Goal: Answer question/provide support: Share knowledge or assist other users

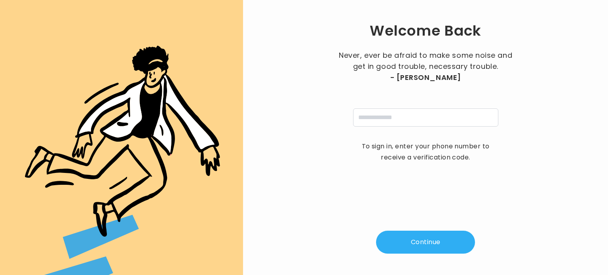
click at [381, 127] on div "Welcome Back Never, ever be afraid to make some noise and get in good trouble, …" at bounding box center [426, 138] width 340 height 250
click at [386, 117] on input "tel" at bounding box center [425, 117] width 145 height 18
type input "**********"
click at [417, 236] on button "Continue" at bounding box center [425, 242] width 99 height 23
type input "*"
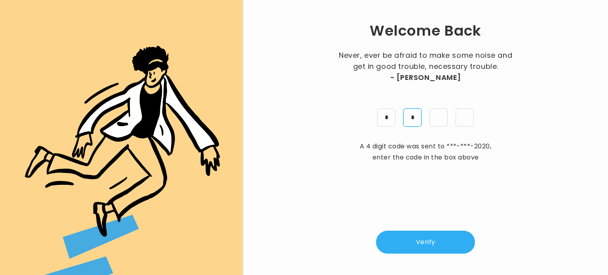
type input "*"
click at [403, 241] on button "Verify" at bounding box center [425, 242] width 99 height 23
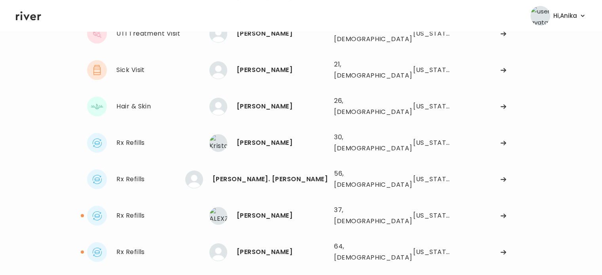
scroll to position [141, 0]
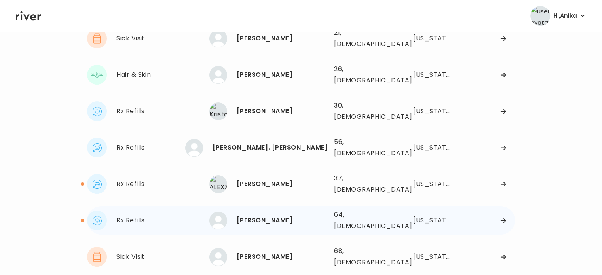
click at [260, 215] on div "[PERSON_NAME]" at bounding box center [282, 220] width 91 height 11
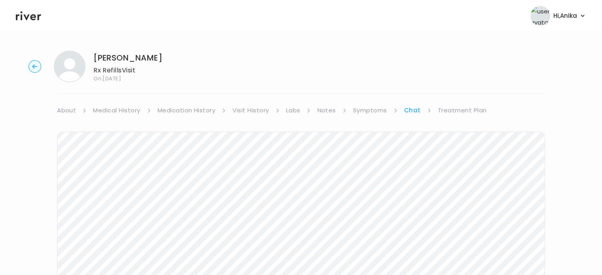
click at [39, 71] on icon "button" at bounding box center [35, 66] width 13 height 13
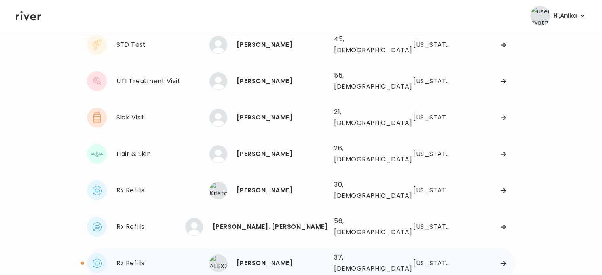
scroll to position [65, 0]
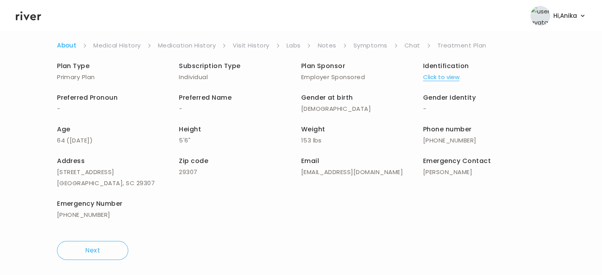
click at [409, 43] on link "Chat" at bounding box center [413, 45] width 16 height 11
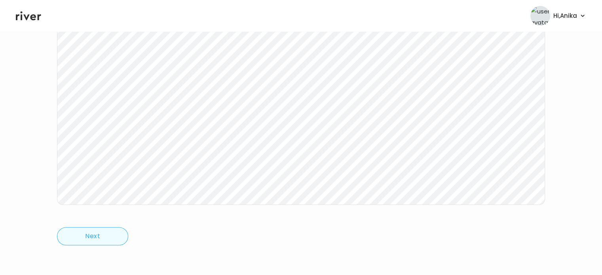
scroll to position [159, 0]
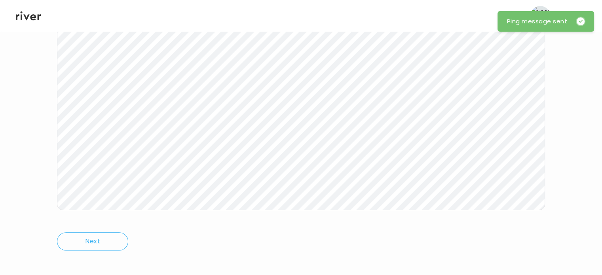
click at [32, 22] on header "Hi, Anika Profile Logout" at bounding box center [301, 16] width 602 height 32
click at [29, 16] on icon at bounding box center [28, 15] width 25 height 9
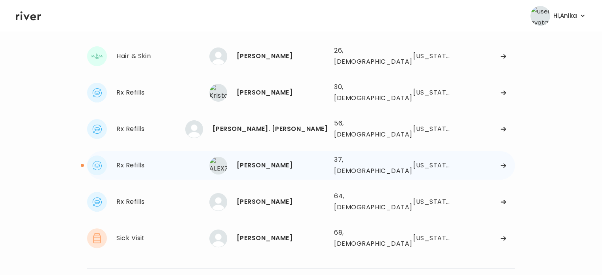
click at [259, 160] on div "ALEXZANDRA BATTS" at bounding box center [282, 165] width 91 height 11
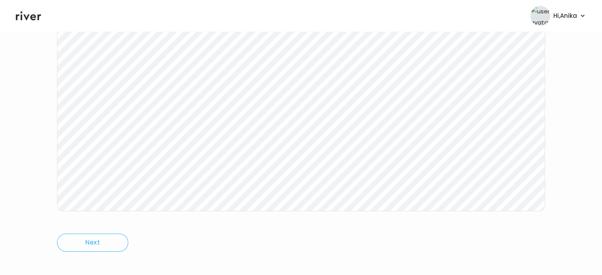
scroll to position [164, 0]
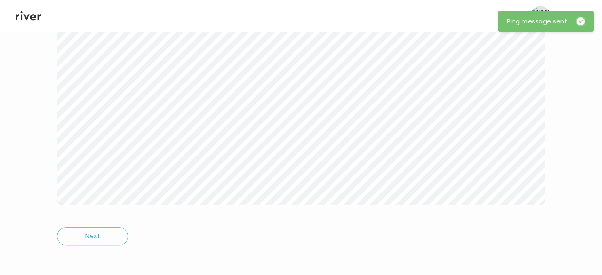
click at [22, 14] on icon at bounding box center [28, 15] width 25 height 9
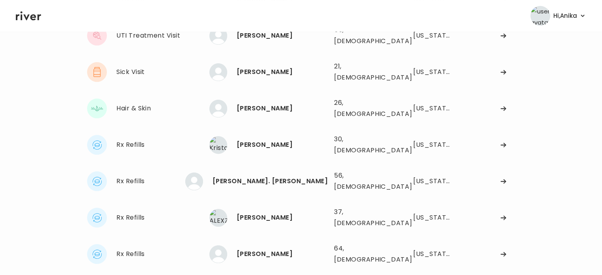
scroll to position [117, 0]
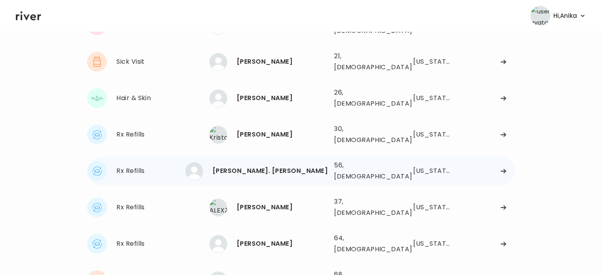
click at [271, 166] on div "WILLIAM DL. CRUZ" at bounding box center [270, 171] width 115 height 11
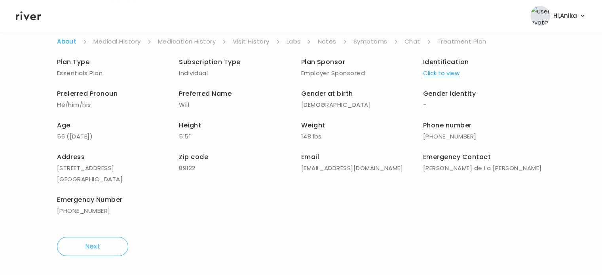
scroll to position [69, 0]
click at [439, 73] on button "Click to view" at bounding box center [441, 73] width 36 height 11
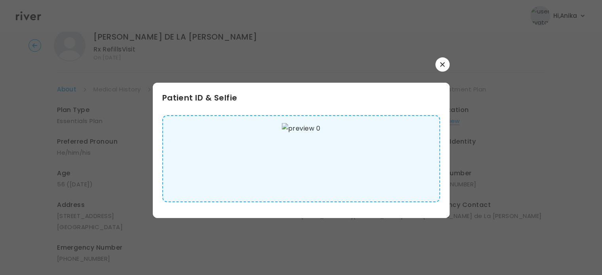
scroll to position [32, 0]
click at [440, 65] on icon "button" at bounding box center [442, 64] width 5 height 5
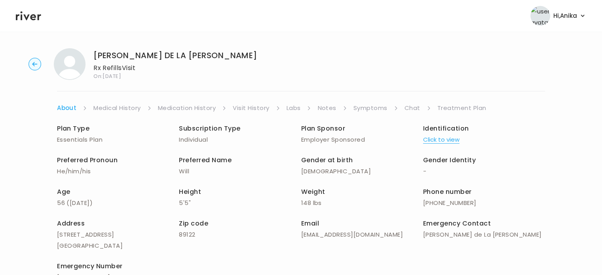
scroll to position [0, 0]
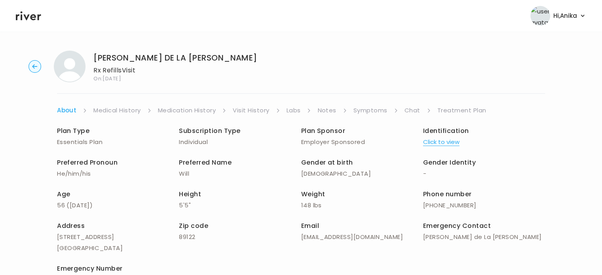
click at [123, 105] on link "Medical History" at bounding box center [116, 110] width 47 height 11
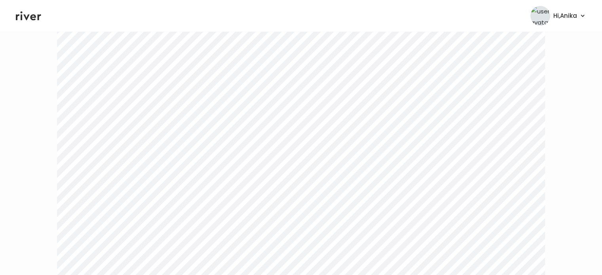
scroll to position [59, 0]
click at [202, 44] on div "WILLIAM DE LA CRUZ Rx Refills Visit On: 06 Oct 2025 About Medical History Medic…" at bounding box center [301, 213] width 602 height 455
click at [201, 47] on link "Medication History" at bounding box center [190, 51] width 58 height 11
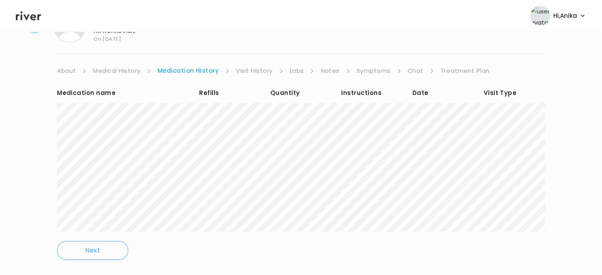
scroll to position [38, 0]
click at [259, 71] on link "Visit History" at bounding box center [254, 72] width 36 height 11
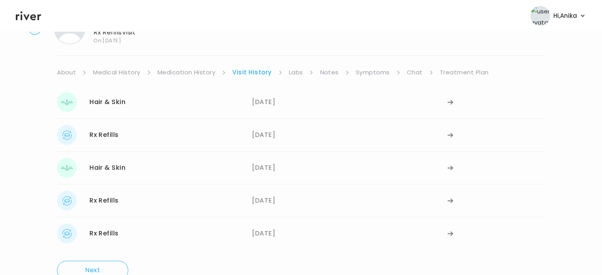
click at [299, 72] on link "Labs" at bounding box center [296, 72] width 14 height 11
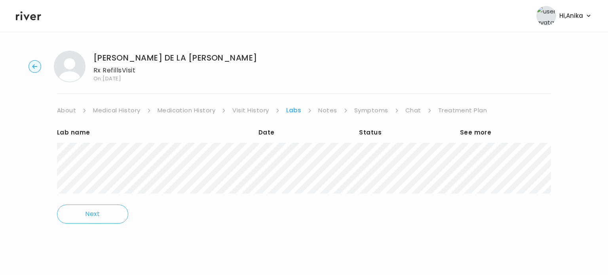
click at [330, 112] on link "Notes" at bounding box center [327, 110] width 19 height 11
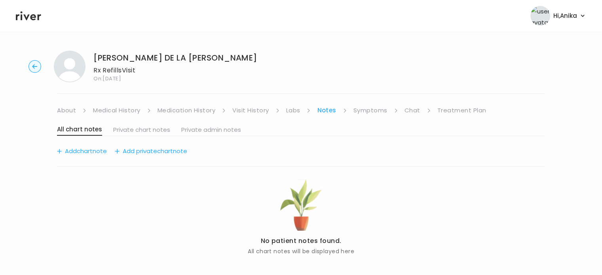
click at [363, 112] on link "Symptoms" at bounding box center [371, 110] width 34 height 11
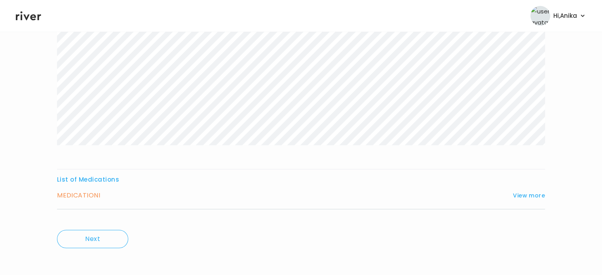
scroll to position [131, 0]
click at [528, 188] on button "View more" at bounding box center [529, 193] width 32 height 10
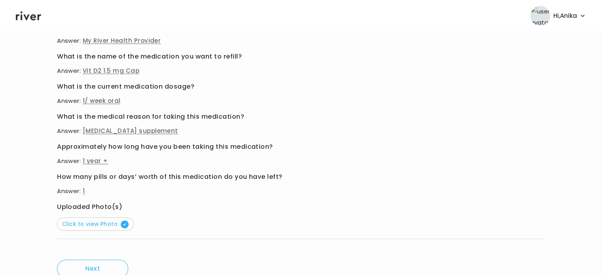
scroll to position [316, 0]
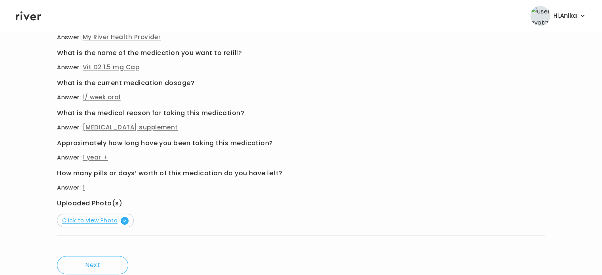
click at [97, 219] on span "Click to view Photo" at bounding box center [95, 221] width 67 height 8
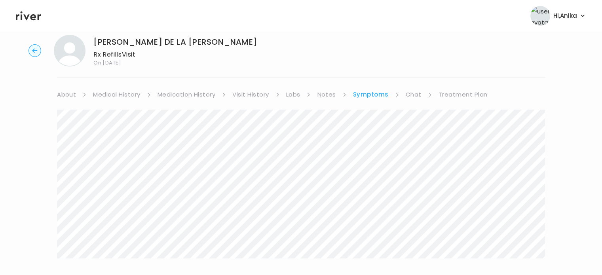
scroll to position [13, 0]
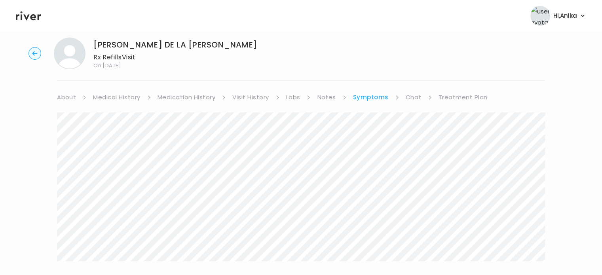
click at [204, 98] on link "Medication History" at bounding box center [187, 97] width 58 height 11
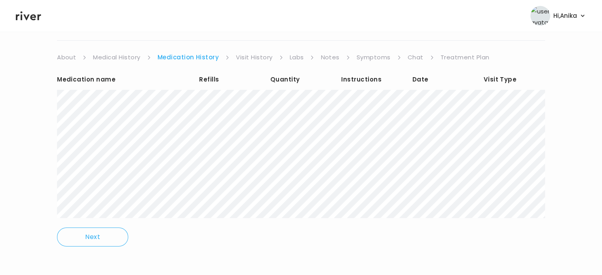
scroll to position [54, 0]
click at [250, 58] on link "Visit History" at bounding box center [254, 56] width 36 height 11
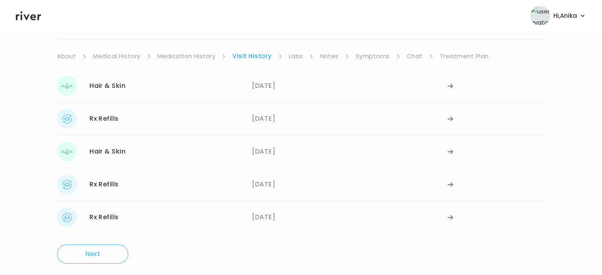
click at [298, 56] on link "Labs" at bounding box center [296, 56] width 14 height 11
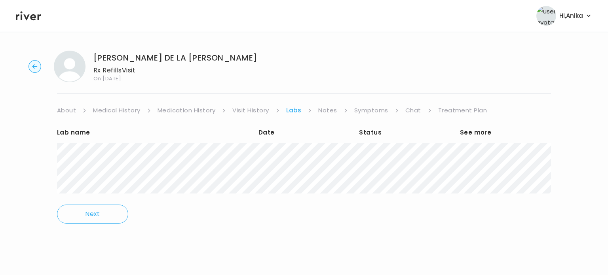
click at [259, 109] on link "Visit History" at bounding box center [250, 110] width 36 height 11
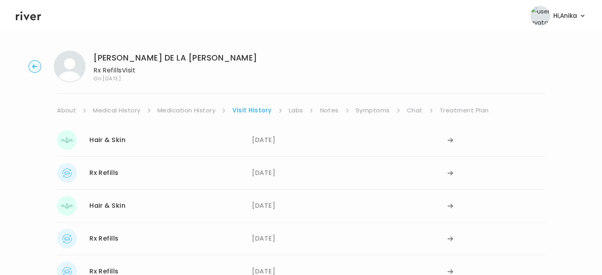
click at [293, 110] on link "Labs" at bounding box center [296, 110] width 14 height 11
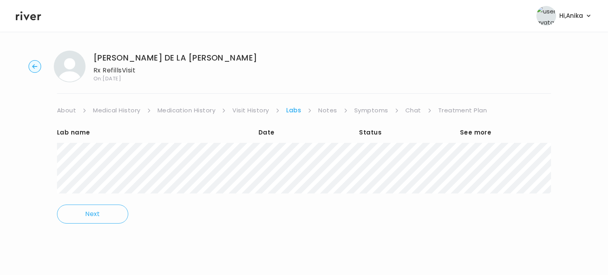
click at [249, 116] on div "Lab name Date Status See more" at bounding box center [304, 155] width 494 height 79
click at [251, 110] on link "Visit History" at bounding box center [250, 110] width 36 height 11
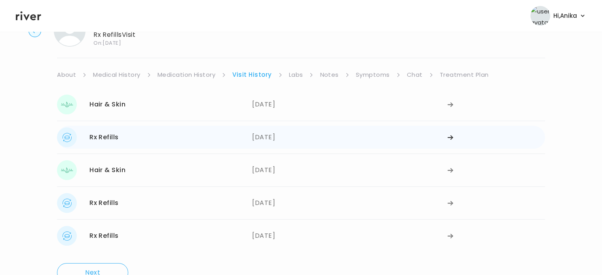
click at [266, 137] on div "09/24/2025" at bounding box center [349, 138] width 195 height 20
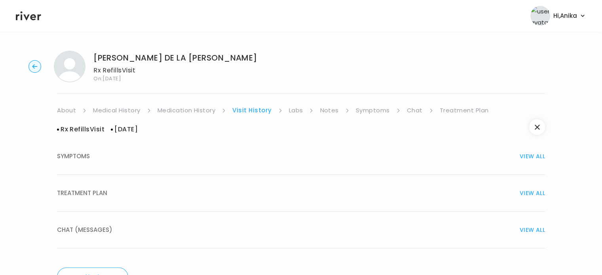
click at [276, 201] on button "TREATMENT PLAN VIEW ALL" at bounding box center [301, 193] width 488 height 37
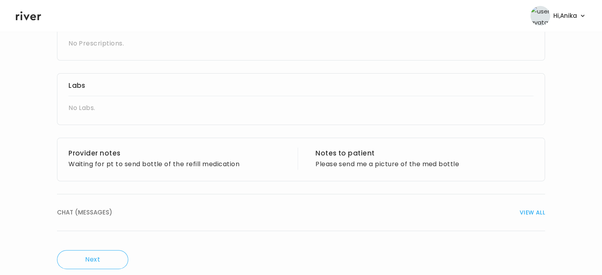
scroll to position [210, 0]
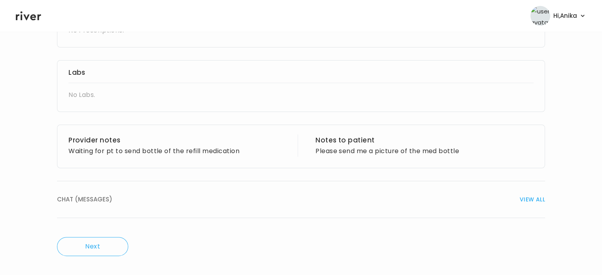
click at [528, 198] on span "VIEW ALL" at bounding box center [532, 199] width 25 height 11
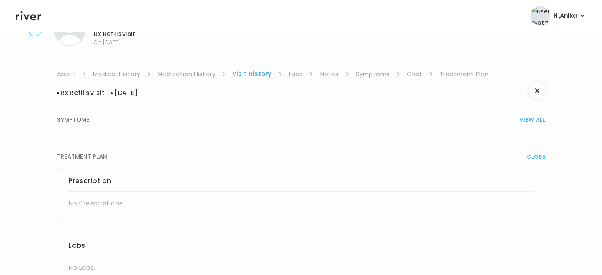
scroll to position [36, 0]
click at [533, 158] on span "CLOSE" at bounding box center [536, 157] width 18 height 11
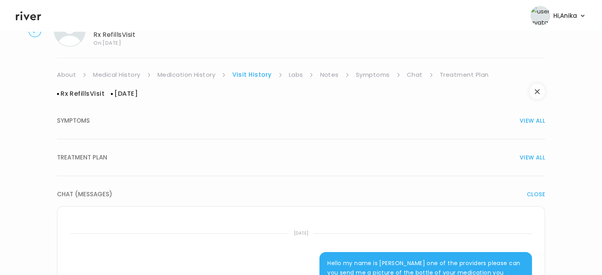
click at [539, 90] on icon "button" at bounding box center [537, 91] width 5 height 5
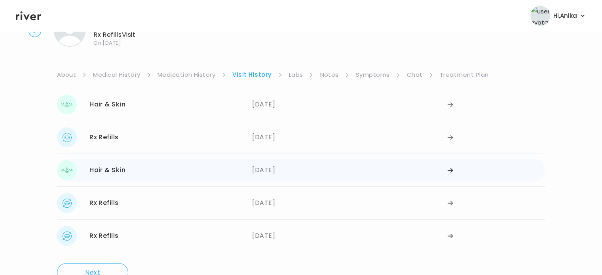
click at [278, 173] on div "09/23/2025" at bounding box center [349, 170] width 195 height 20
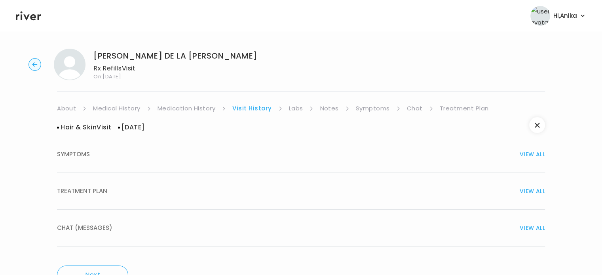
scroll to position [0, 0]
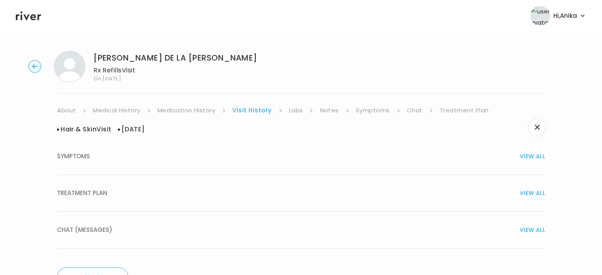
click at [325, 199] on button "TREATMENT PLAN VIEW ALL" at bounding box center [301, 193] width 488 height 37
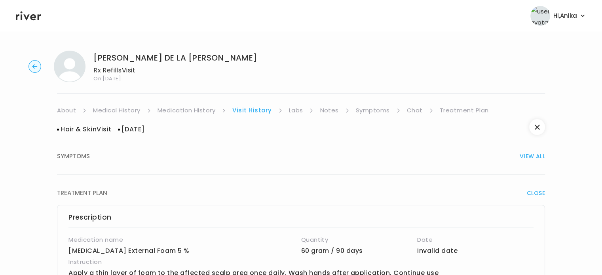
click at [204, 112] on link "Medication History" at bounding box center [187, 110] width 58 height 11
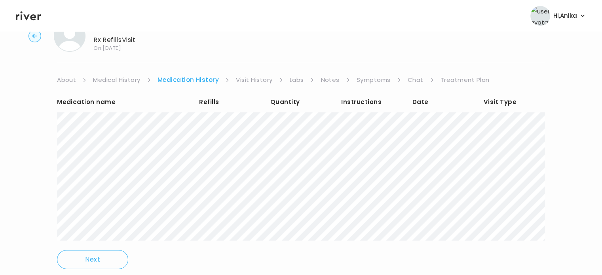
scroll to position [35, 0]
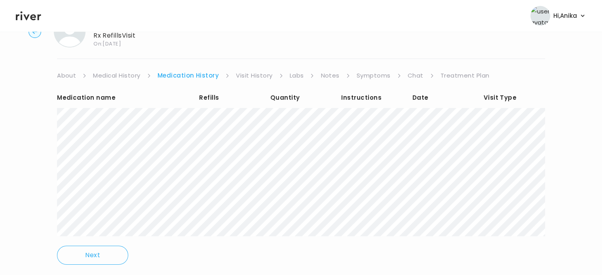
click at [253, 72] on link "Visit History" at bounding box center [254, 75] width 36 height 11
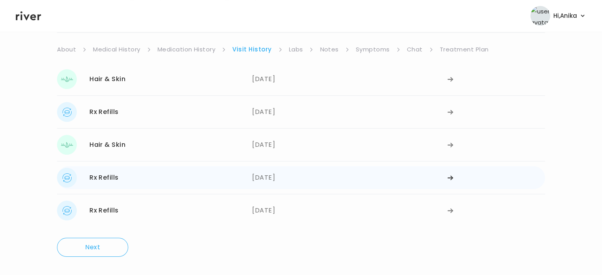
click at [266, 182] on div "07/10/2025" at bounding box center [349, 178] width 195 height 20
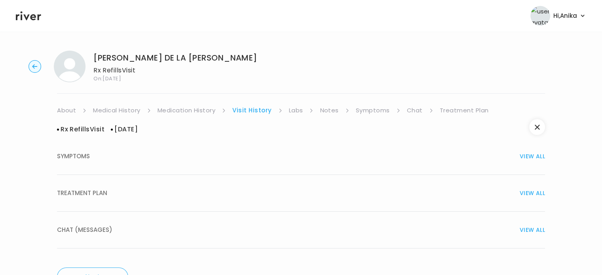
click at [276, 198] on div "TREATMENT PLAN VIEW ALL" at bounding box center [301, 193] width 488 height 11
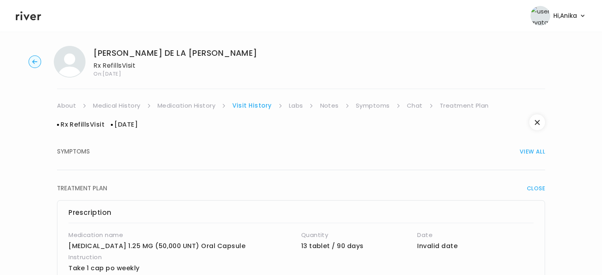
scroll to position [5, 0]
click at [198, 110] on link "Medication History" at bounding box center [187, 105] width 58 height 11
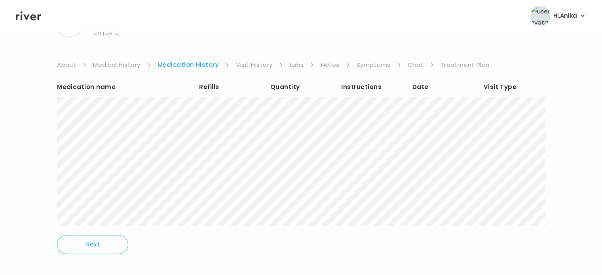
scroll to position [54, 0]
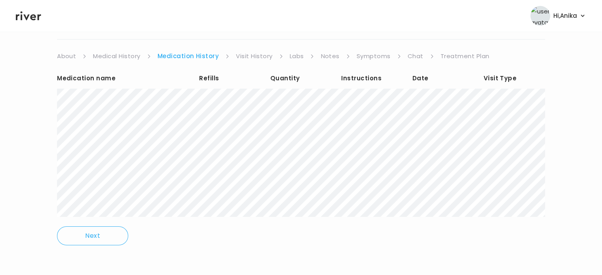
click at [365, 55] on link "Symptoms" at bounding box center [374, 56] width 34 height 11
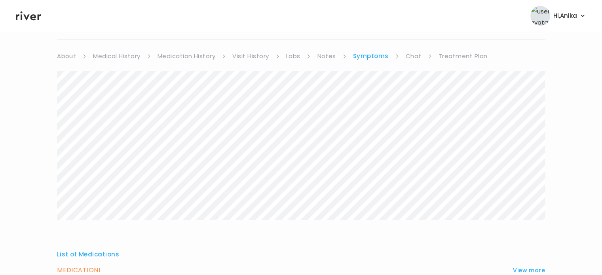
click at [408, 51] on link "Chat" at bounding box center [414, 56] width 16 height 11
click at [37, 222] on div "WILLIAM DE LA CRUZ Rx Refills Visit On: 06 Oct 2025 About Medical History Medic…" at bounding box center [301, 88] width 602 height 383
click at [27, 17] on icon at bounding box center [28, 15] width 25 height 9
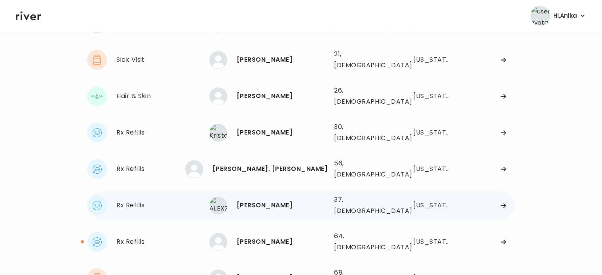
scroll to position [120, 0]
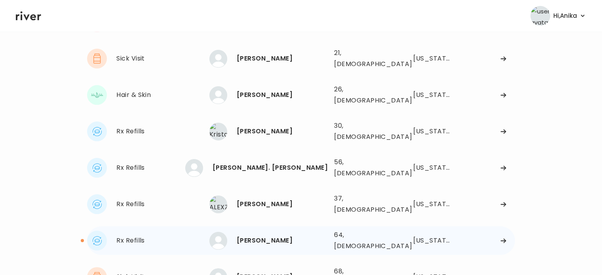
click at [269, 235] on div "Tena Biggerstaff" at bounding box center [282, 240] width 91 height 11
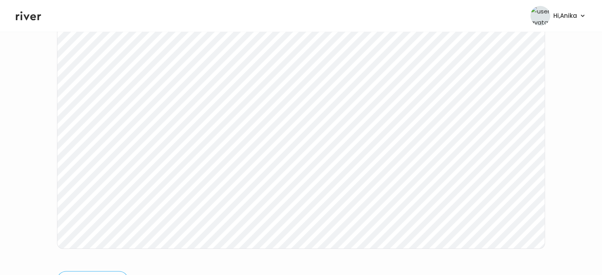
scroll to position [126, 0]
click at [29, 21] on icon at bounding box center [28, 16] width 25 height 12
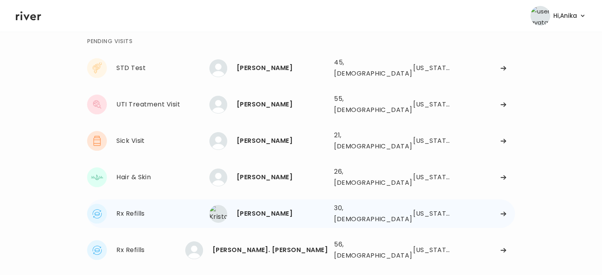
scroll to position [34, 0]
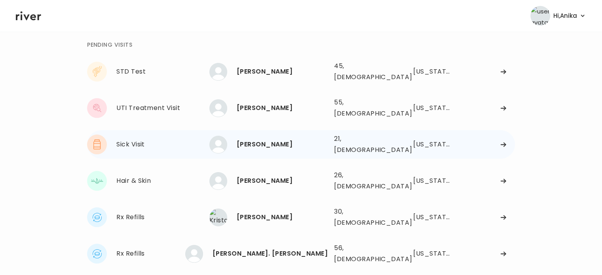
click at [262, 139] on div "OREIANA FLOYD" at bounding box center [282, 144] width 91 height 11
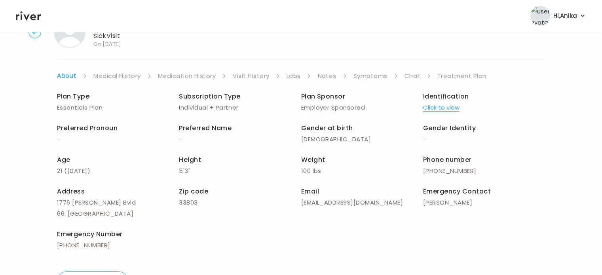
click at [447, 110] on button "Click to view" at bounding box center [441, 107] width 36 height 11
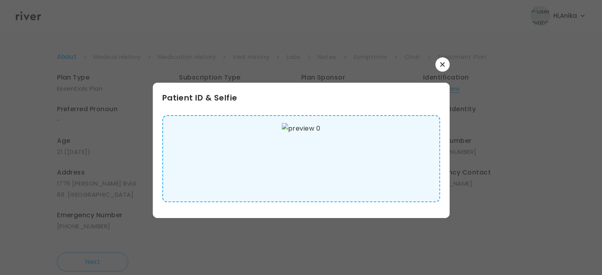
scroll to position [55, 0]
click at [441, 74] on div "Patient ID & Selfie" at bounding box center [301, 137] width 297 height 161
click at [442, 66] on icon "button" at bounding box center [442, 64] width 5 height 5
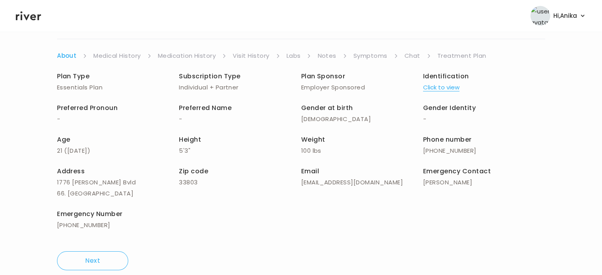
click at [126, 53] on link "Medical History" at bounding box center [116, 55] width 47 height 11
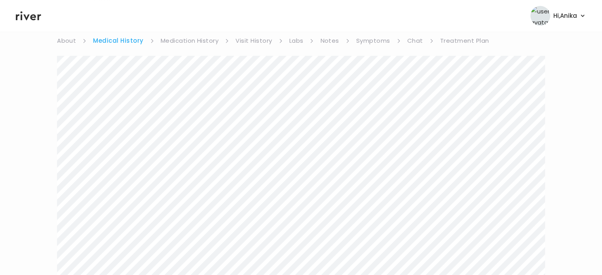
scroll to position [54, 0]
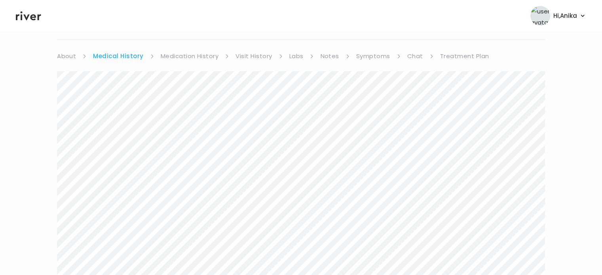
click at [187, 59] on link "Medication History" at bounding box center [190, 56] width 58 height 11
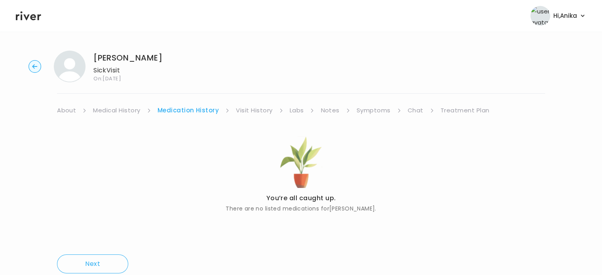
click at [249, 110] on link "Visit History" at bounding box center [254, 110] width 36 height 11
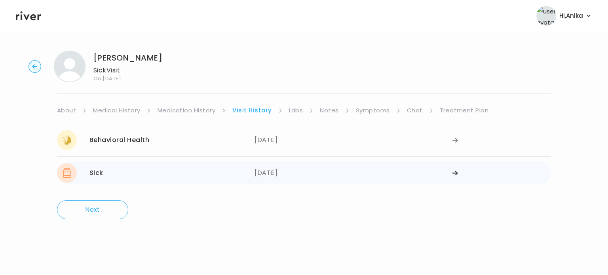
click at [288, 172] on div "09/13/2025" at bounding box center [354, 173] width 198 height 20
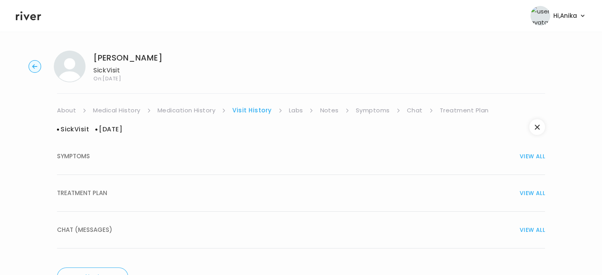
click at [287, 207] on button "TREATMENT PLAN VIEW ALL" at bounding box center [301, 193] width 488 height 37
click at [296, 109] on link "Labs" at bounding box center [296, 110] width 14 height 11
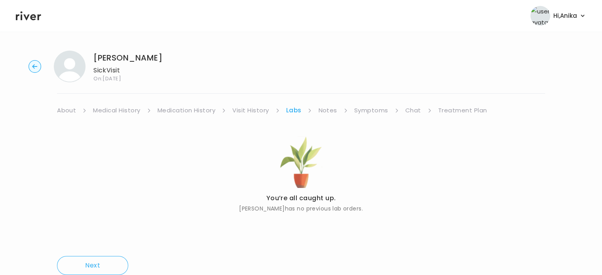
click at [325, 114] on link "Notes" at bounding box center [327, 110] width 19 height 11
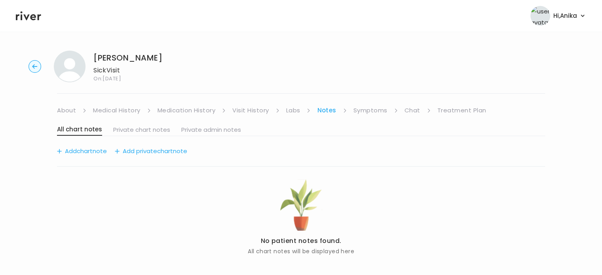
click at [363, 114] on link "Symptoms" at bounding box center [371, 110] width 34 height 11
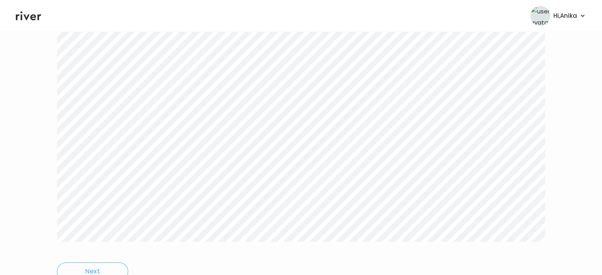
scroll to position [119, 0]
click at [34, 15] on icon at bounding box center [28, 15] width 25 height 9
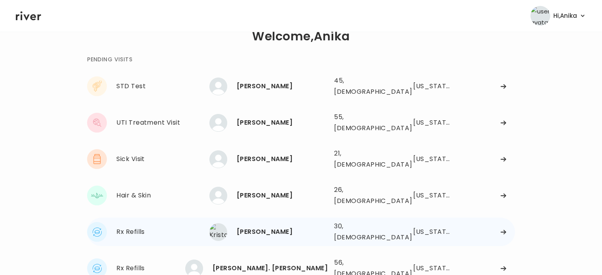
scroll to position [13, 0]
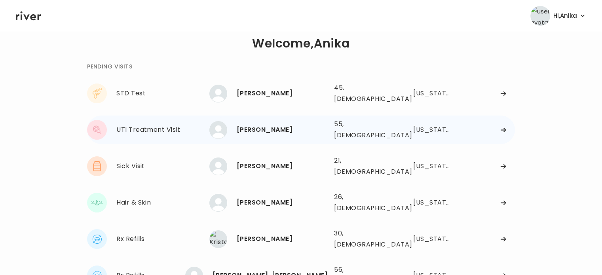
click at [273, 130] on div "ANNA ARCHER 55, Female See more" at bounding box center [268, 130] width 118 height 18
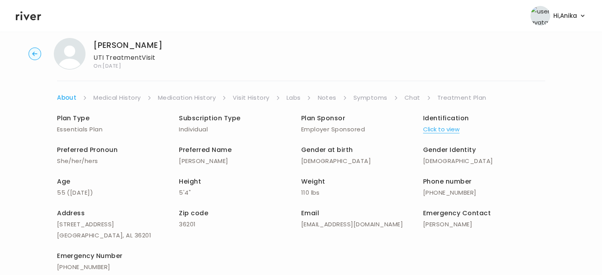
click at [437, 124] on button "Click to view" at bounding box center [441, 129] width 36 height 11
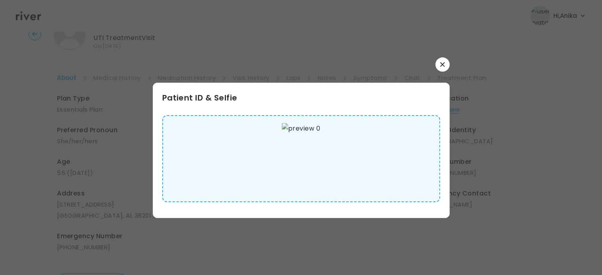
scroll to position [25, 0]
click at [441, 66] on icon "button" at bounding box center [442, 64] width 5 height 5
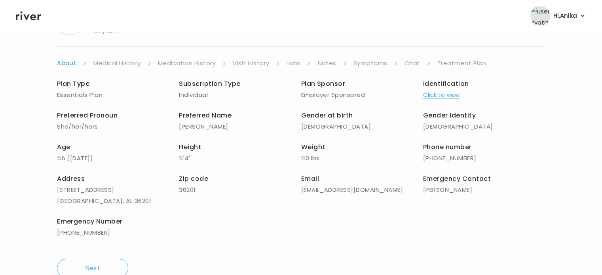
scroll to position [0, 0]
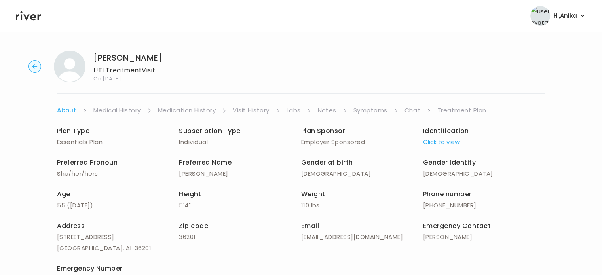
click at [118, 104] on div "ANNA ARCHER UTI Treatment Visit On: 06 Oct 2025 About Medical History Medicatio…" at bounding box center [301, 187] width 602 height 287
click at [120, 112] on link "Medical History" at bounding box center [116, 110] width 47 height 11
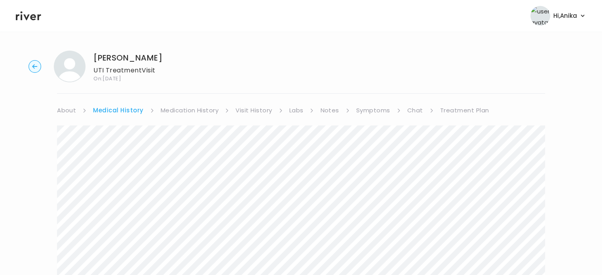
click at [202, 108] on link "Medication History" at bounding box center [190, 110] width 58 height 11
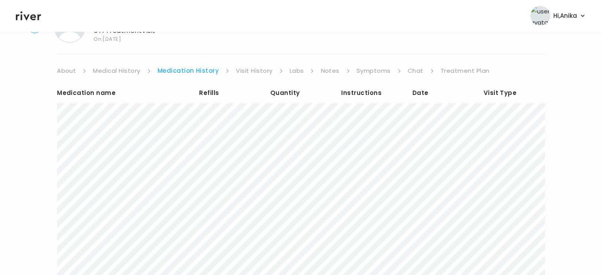
scroll to position [35, 0]
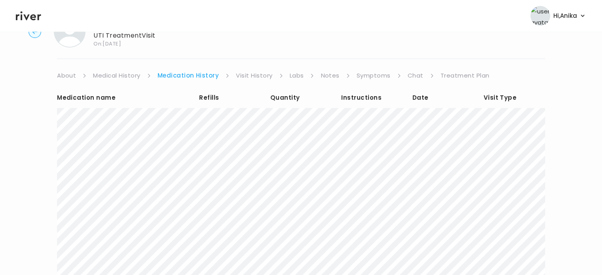
click at [263, 76] on link "Visit History" at bounding box center [254, 75] width 36 height 11
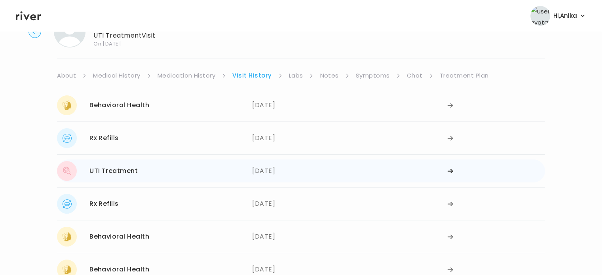
click at [278, 168] on div "08/10/2025" at bounding box center [349, 171] width 195 height 20
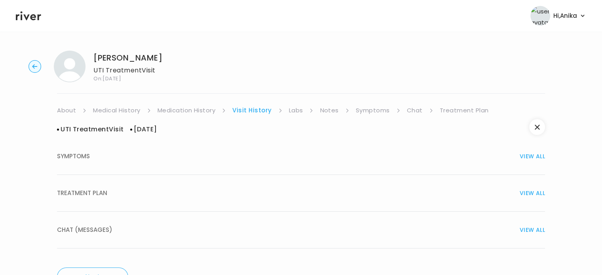
click at [278, 193] on div "TREATMENT PLAN VIEW ALL" at bounding box center [301, 193] width 488 height 11
click at [294, 112] on link "Labs" at bounding box center [296, 110] width 14 height 11
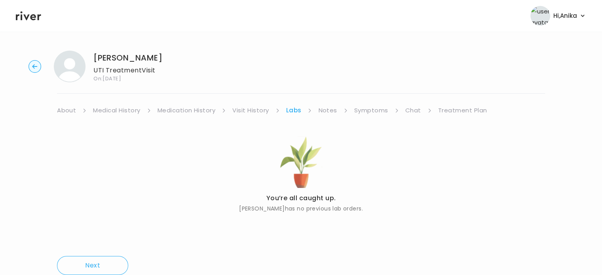
click at [325, 114] on link "Notes" at bounding box center [327, 110] width 19 height 11
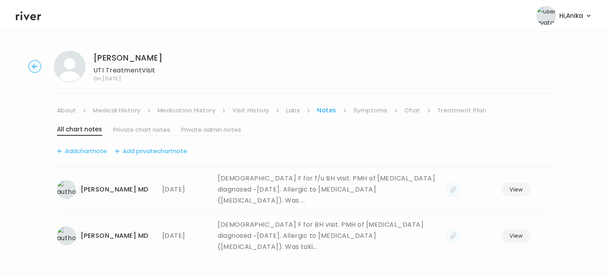
click at [365, 111] on link "Symptoms" at bounding box center [371, 110] width 34 height 11
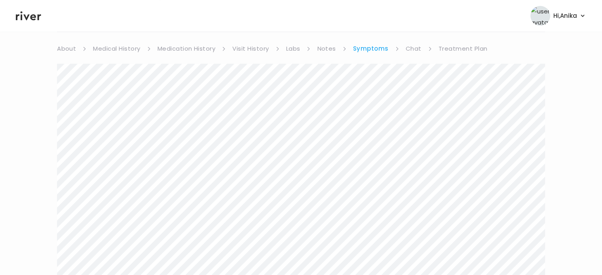
scroll to position [60, 0]
click at [252, 48] on link "Visit History" at bounding box center [250, 50] width 36 height 11
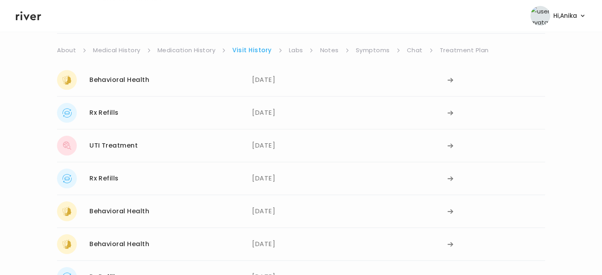
click at [411, 51] on link "Chat" at bounding box center [415, 50] width 16 height 11
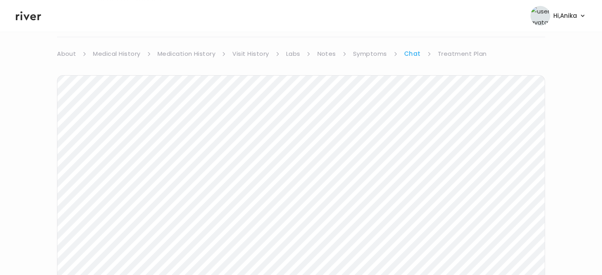
scroll to position [51, 0]
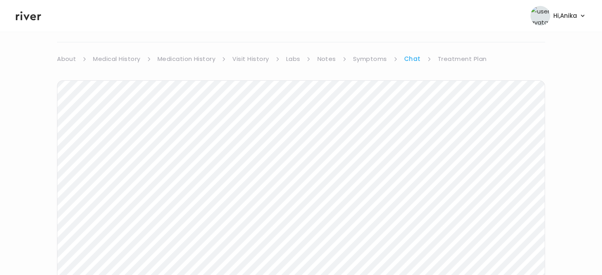
click at [253, 63] on link "Visit History" at bounding box center [250, 58] width 36 height 11
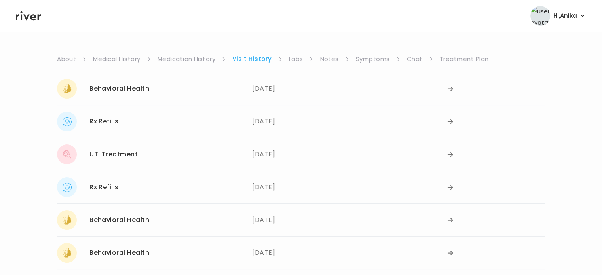
click at [416, 58] on link "Chat" at bounding box center [415, 58] width 16 height 11
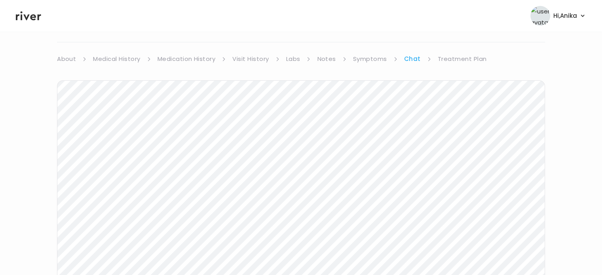
scroll to position [164, 0]
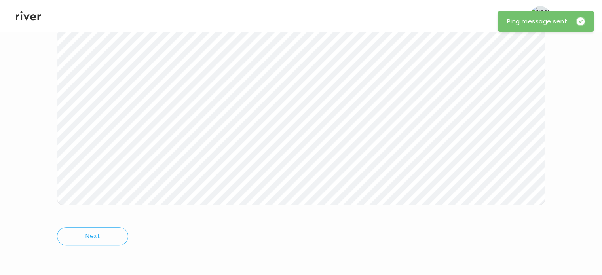
click at [23, 17] on icon at bounding box center [28, 16] width 25 height 12
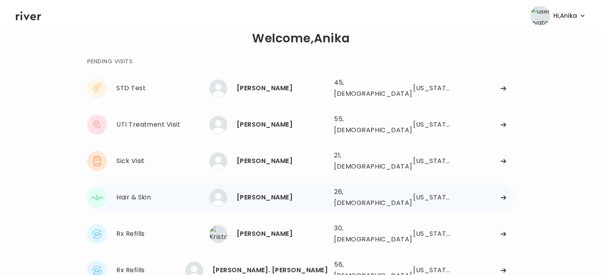
scroll to position [14, 0]
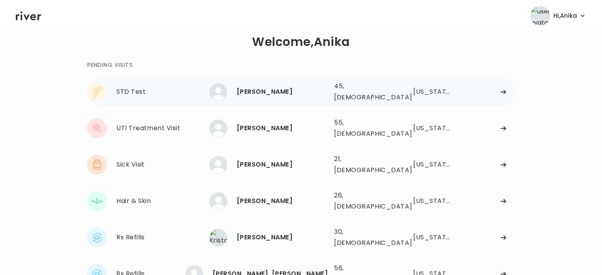
click at [280, 93] on div "KRISTIN TERPSTRA" at bounding box center [282, 91] width 91 height 11
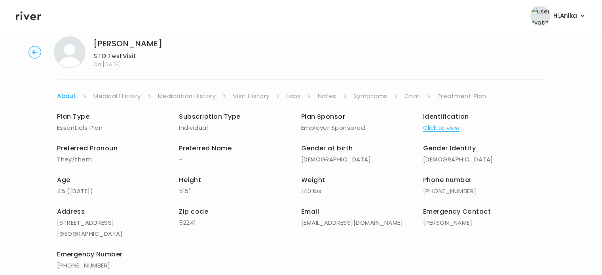
click at [453, 129] on button "Click to view" at bounding box center [441, 127] width 36 height 11
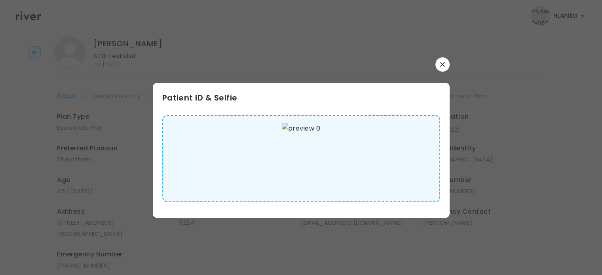
click at [443, 65] on icon "button" at bounding box center [442, 64] width 4 height 4
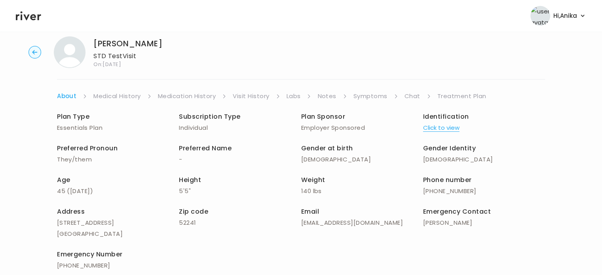
click at [127, 93] on link "Medical History" at bounding box center [116, 96] width 47 height 11
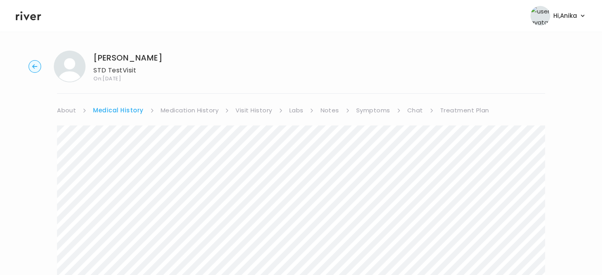
click at [206, 109] on link "Medication History" at bounding box center [190, 110] width 58 height 11
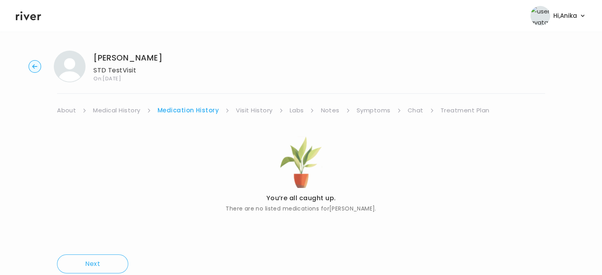
click at [259, 106] on link "Visit History" at bounding box center [254, 110] width 36 height 11
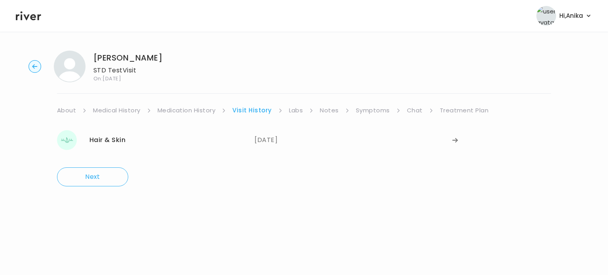
click at [293, 108] on link "Labs" at bounding box center [296, 110] width 14 height 11
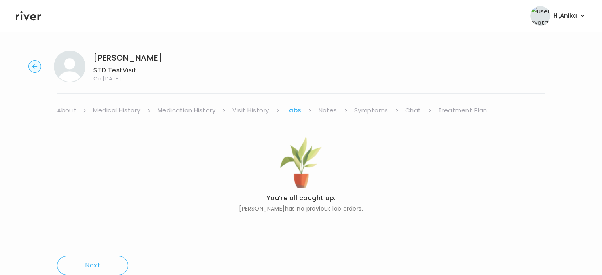
click at [324, 111] on link "Notes" at bounding box center [327, 110] width 19 height 11
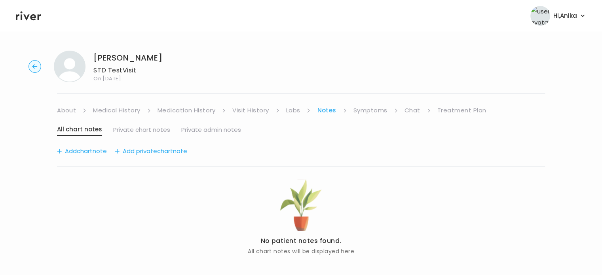
click at [364, 112] on link "Symptoms" at bounding box center [371, 110] width 34 height 11
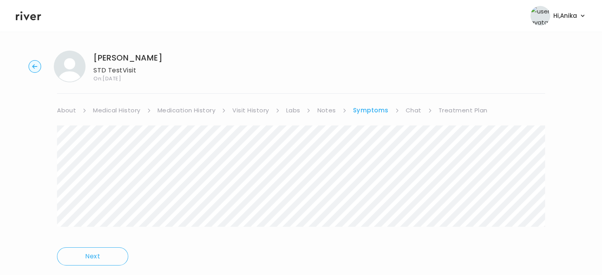
click at [406, 110] on link "Chat" at bounding box center [414, 110] width 16 height 11
click at [453, 111] on link "Treatment Plan" at bounding box center [462, 110] width 49 height 11
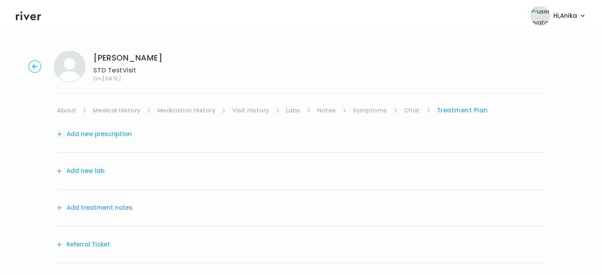
click at [121, 206] on button "Add treatment notes" at bounding box center [95, 207] width 76 height 11
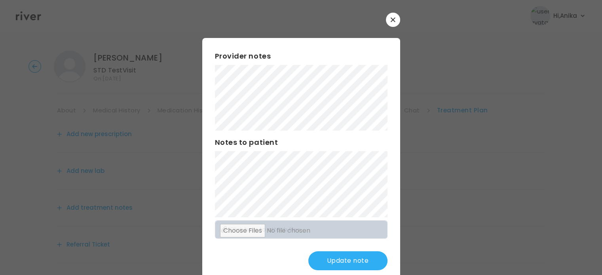
click at [160, 176] on div "​ Provider notes Notes to patient Click here to attach files Update note" at bounding box center [301, 148] width 602 height 296
click at [326, 258] on button "Update note" at bounding box center [347, 260] width 79 height 19
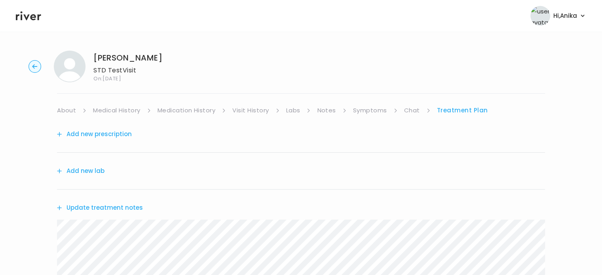
click at [93, 175] on button "Add new lab" at bounding box center [81, 171] width 48 height 11
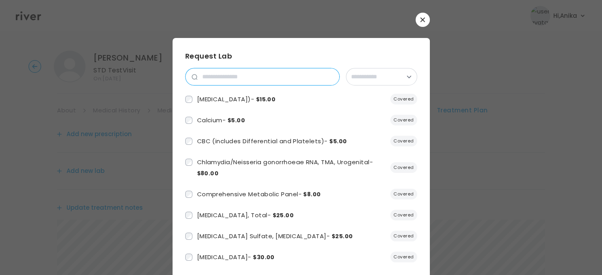
click at [226, 76] on input "search" at bounding box center [269, 77] width 142 height 17
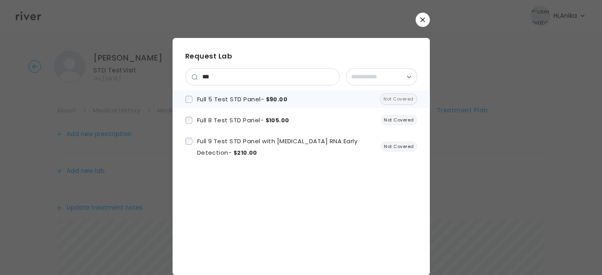
click at [233, 97] on span "Full 5 Test STD Panel - $90.00" at bounding box center [242, 99] width 91 height 8
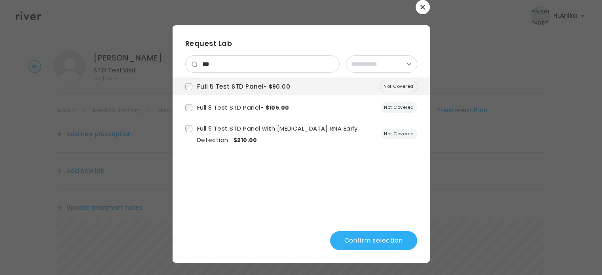
scroll to position [13, 0]
click at [216, 63] on input "***" at bounding box center [269, 64] width 142 height 17
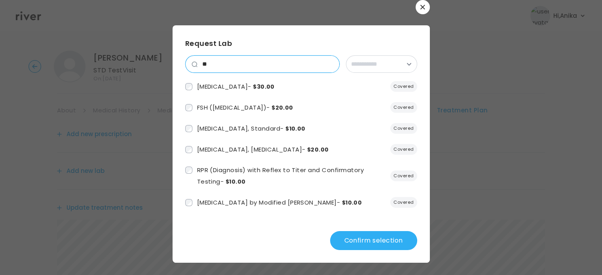
type input "*"
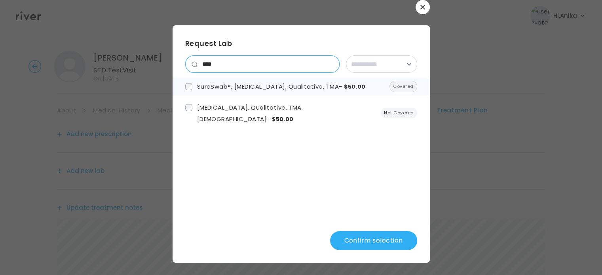
type input "****"
click at [242, 86] on span "SureSwab®, Trichomonas vaginalis RNA, Qualitative, TMA - $50.00" at bounding box center [281, 86] width 169 height 8
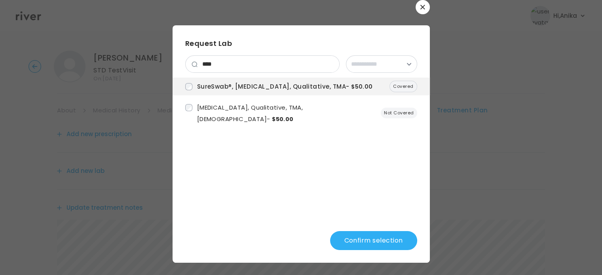
click at [379, 236] on button "Confirm selection" at bounding box center [373, 240] width 87 height 19
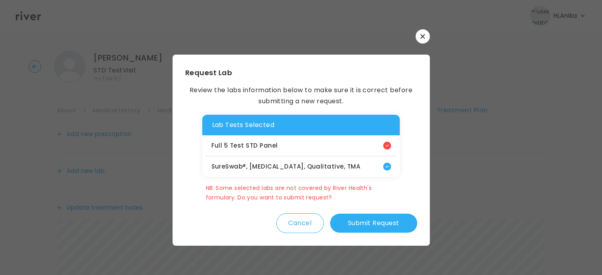
scroll to position [0, 0]
click at [366, 230] on button "Submit Request" at bounding box center [373, 223] width 87 height 19
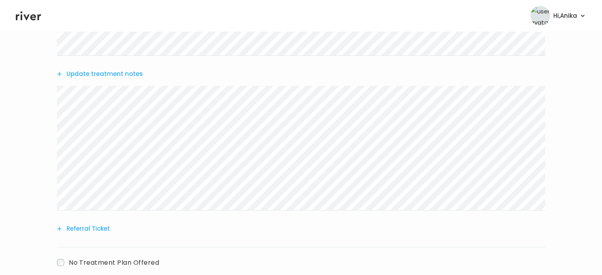
scroll to position [226, 0]
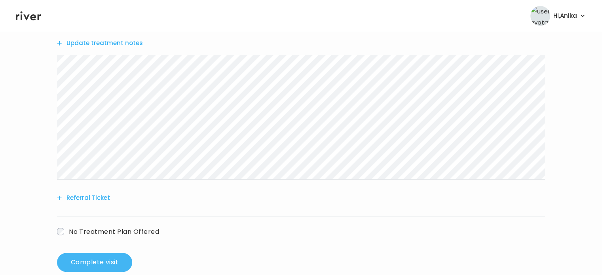
click at [84, 257] on button "Complete visit" at bounding box center [94, 262] width 75 height 19
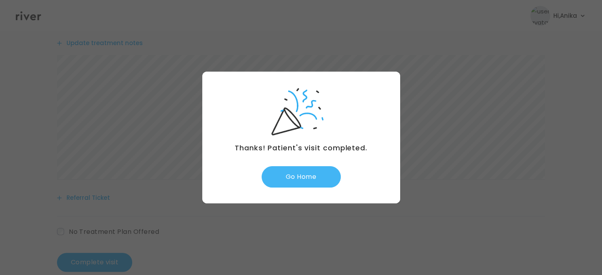
click at [301, 181] on button "Go Home" at bounding box center [301, 176] width 79 height 21
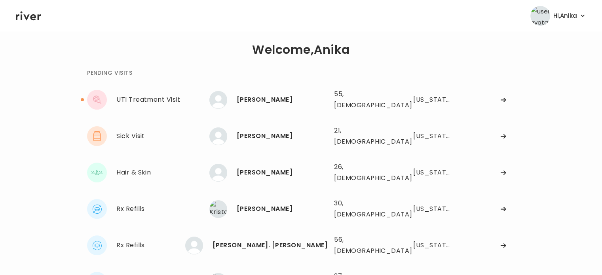
scroll to position [10, 0]
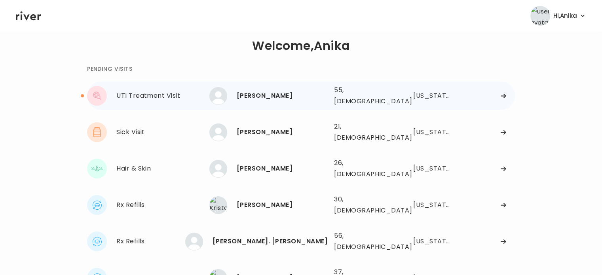
click at [308, 95] on div "ANNA ARCHER" at bounding box center [282, 95] width 91 height 11
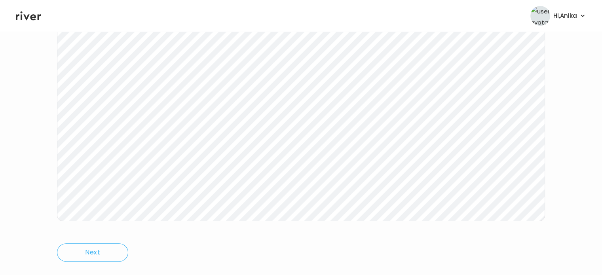
scroll to position [164, 0]
click at [22, 110] on div "ANNA ARCHER UTI Treatment Visit On: 06 Oct 2025 About Medical History Medicatio…" at bounding box center [301, 71] width 602 height 383
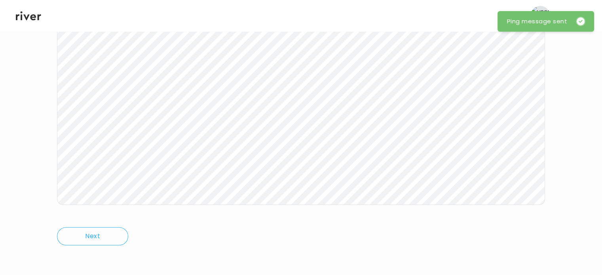
click at [33, 21] on icon at bounding box center [28, 16] width 25 height 12
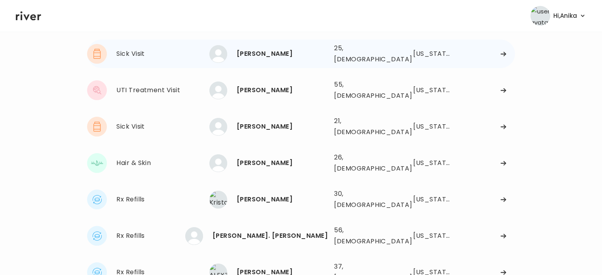
scroll to position [99, 0]
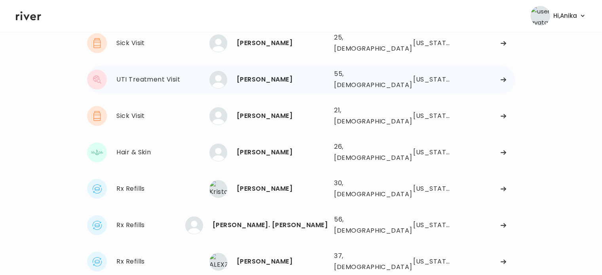
click at [266, 74] on div "[PERSON_NAME]" at bounding box center [282, 79] width 91 height 11
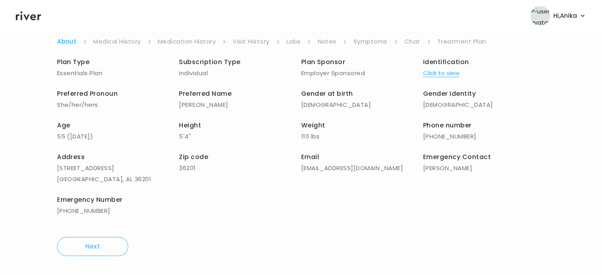
scroll to position [69, 0]
click at [373, 40] on link "Symptoms" at bounding box center [371, 41] width 34 height 11
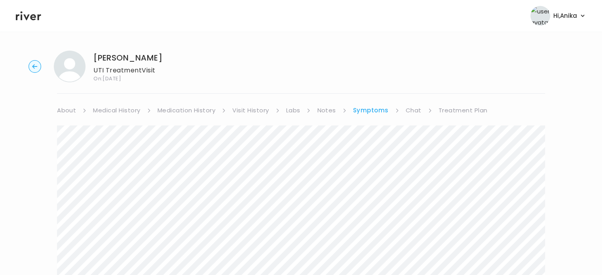
click at [243, 109] on link "Visit History" at bounding box center [250, 110] width 36 height 11
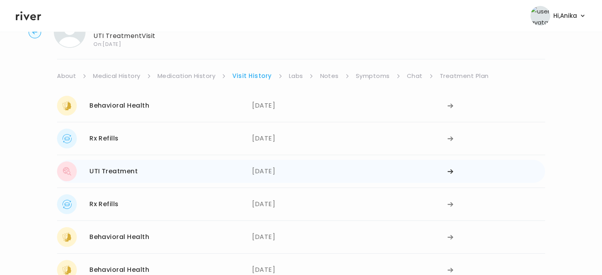
scroll to position [42, 0]
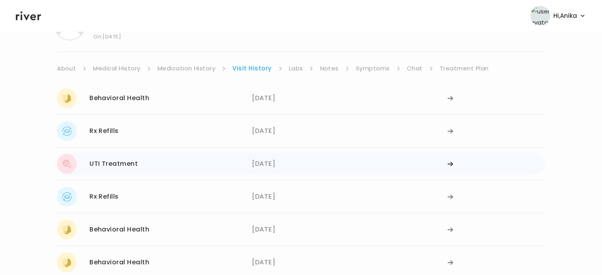
click at [279, 166] on div "08/10/2025" at bounding box center [349, 164] width 195 height 20
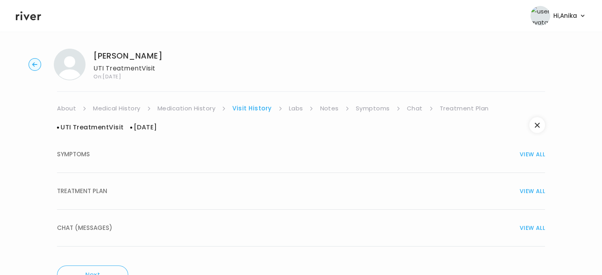
scroll to position [0, 0]
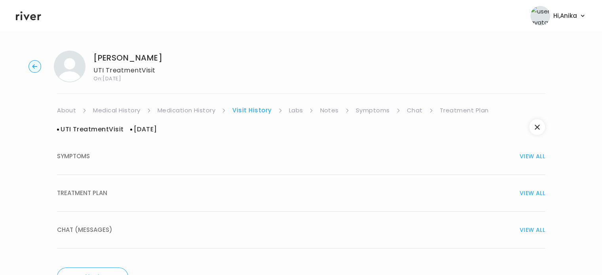
click at [234, 236] on button "CHAT (MESSAGES) VIEW ALL" at bounding box center [301, 230] width 488 height 37
click at [246, 188] on div "TREATMENT PLAN VIEW ALL" at bounding box center [301, 193] width 488 height 11
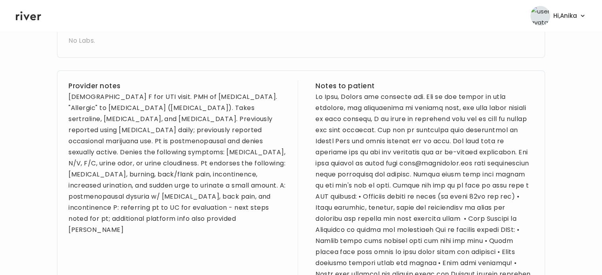
scroll to position [266, 0]
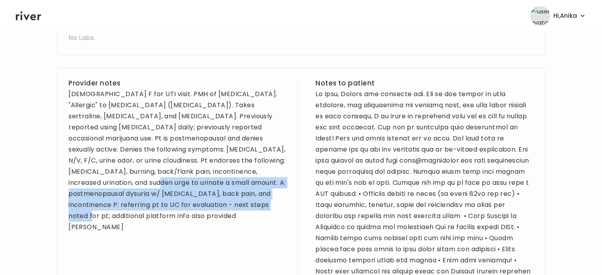
drag, startPoint x: 77, startPoint y: 183, endPoint x: 239, endPoint y: 222, distance: 167.0
click at [239, 222] on div "Provider notes 55 yo F for UTI visit. PMH of depression & anxiety. "Allergic" t…" at bounding box center [178, 272] width 218 height 388
copy div "postmenopausal dysuria w/ hematuria, back pain, and incontinence P: referring p…"
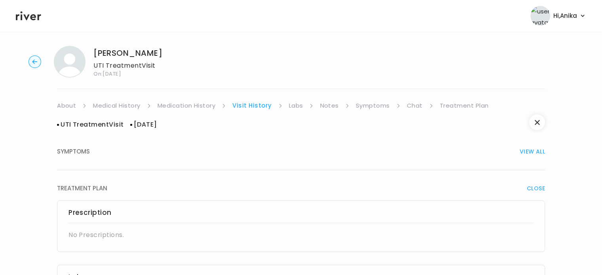
scroll to position [0, 0]
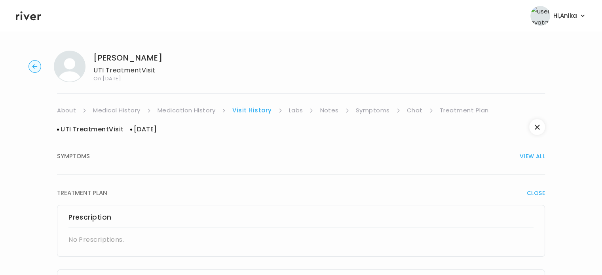
click at [455, 114] on link "Treatment Plan" at bounding box center [464, 110] width 49 height 11
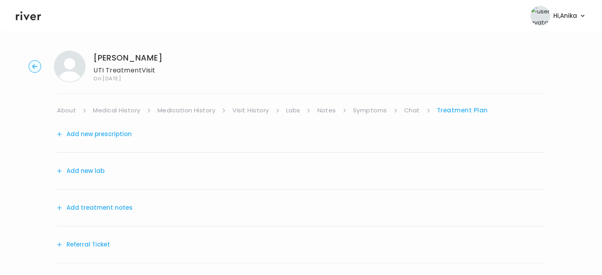
click at [107, 207] on button "Add treatment notes" at bounding box center [95, 207] width 76 height 11
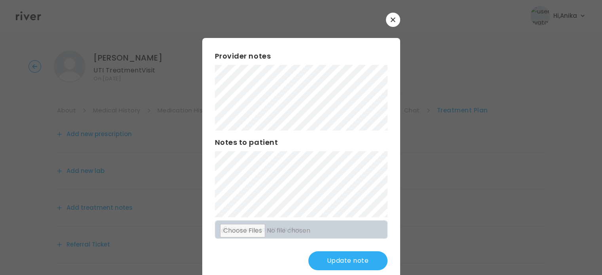
click at [211, 94] on div "Provider notes Notes to patient Click here to attach files Update note" at bounding box center [301, 160] width 198 height 245
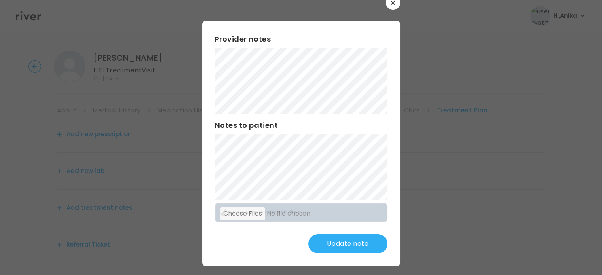
scroll to position [21, 0]
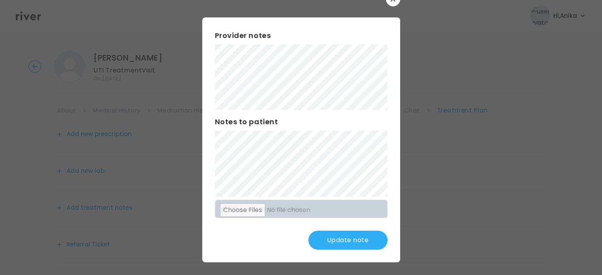
click at [328, 237] on button "Update note" at bounding box center [347, 240] width 79 height 19
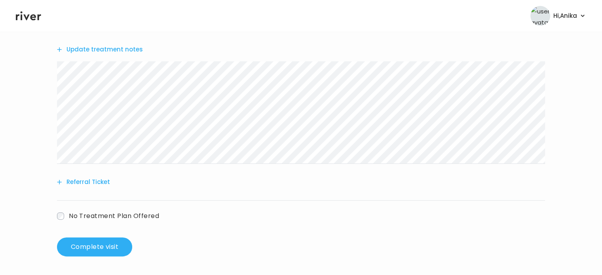
click at [98, 180] on button "Referral Ticket" at bounding box center [83, 182] width 53 height 11
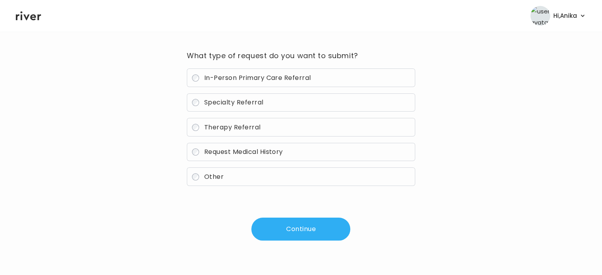
click at [274, 73] on span "In-Person Primary Care Referral" at bounding box center [257, 77] width 107 height 9
click at [293, 230] on button "Continue" at bounding box center [300, 229] width 99 height 23
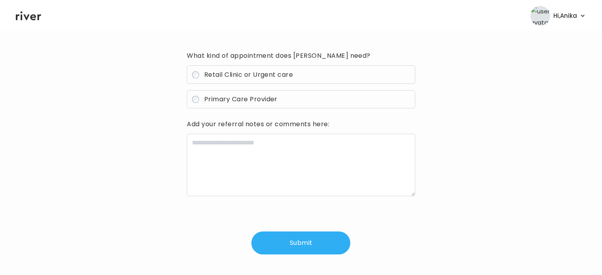
click at [236, 72] on span "Retail Clinic or Urgent care" at bounding box center [248, 74] width 89 height 9
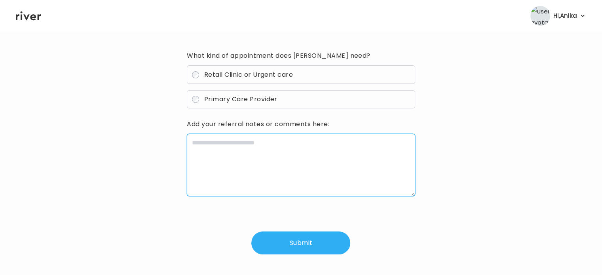
click at [251, 181] on textarea at bounding box center [301, 165] width 228 height 63
paste textarea "**********"
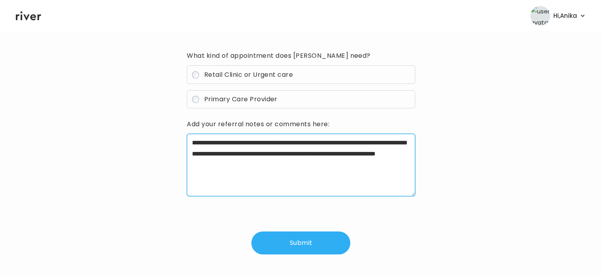
drag, startPoint x: 237, startPoint y: 154, endPoint x: 368, endPoint y: 166, distance: 132.0
click at [368, 166] on textarea "**********" at bounding box center [301, 165] width 228 height 63
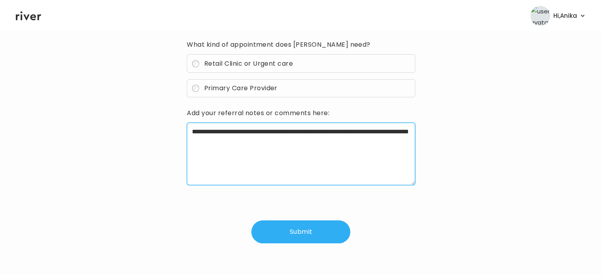
scroll to position [70, 0]
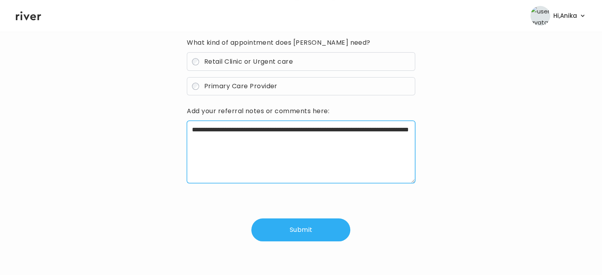
type textarea "**********"
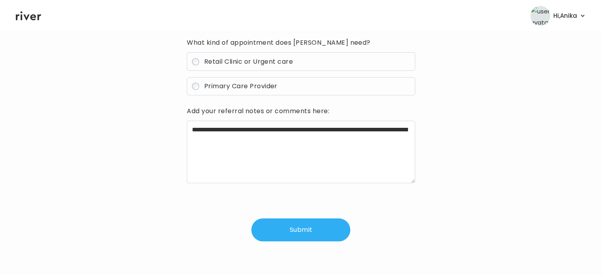
click at [310, 232] on button "Submit" at bounding box center [300, 230] width 99 height 23
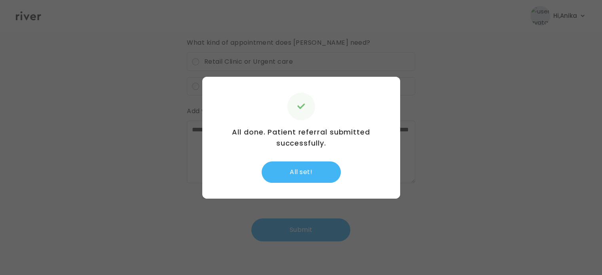
click at [306, 173] on button "All set!" at bounding box center [301, 172] width 79 height 21
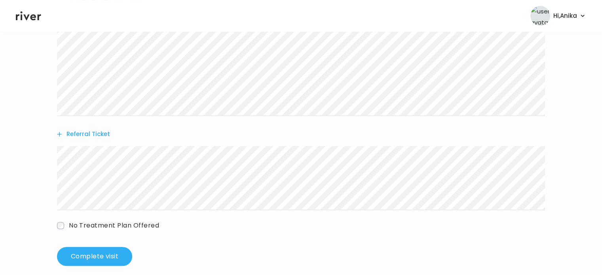
scroll to position [216, 0]
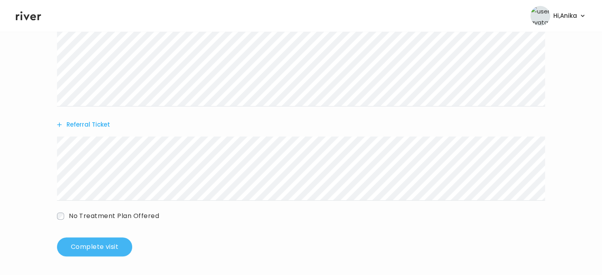
click at [98, 243] on button "Complete visit" at bounding box center [94, 247] width 75 height 19
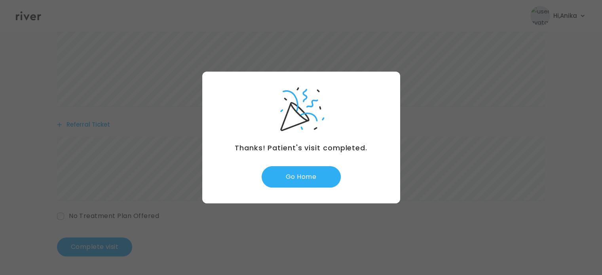
click at [287, 188] on div "Thanks! Patient's visit completed. Go Home" at bounding box center [301, 138] width 198 height 132
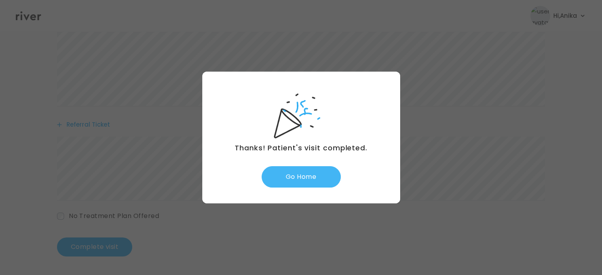
click at [287, 176] on button "Go Home" at bounding box center [301, 176] width 79 height 21
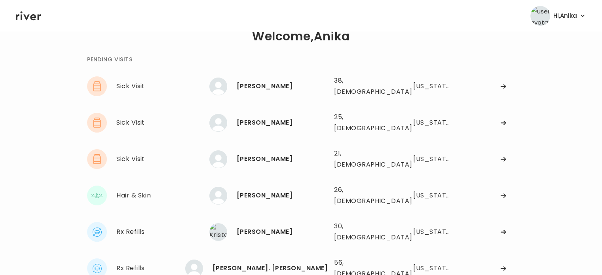
scroll to position [39, 0]
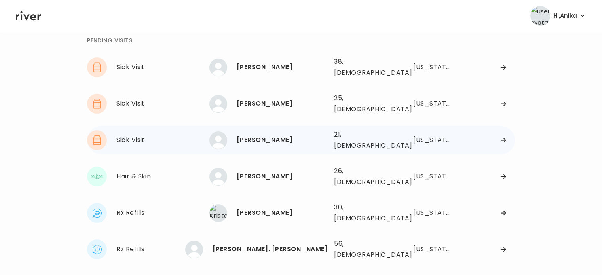
click at [284, 135] on div "[PERSON_NAME]" at bounding box center [282, 140] width 91 height 11
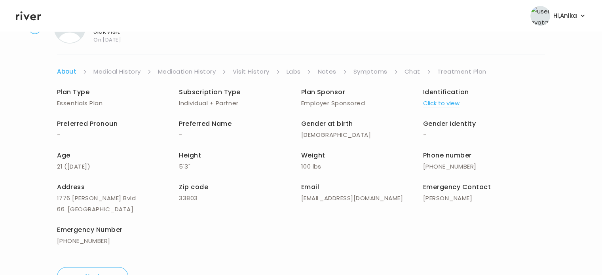
click at [381, 65] on div "OREIANA FLOYD Sick Visit On: 06 Oct 2025 About Medical History Medication Histo…" at bounding box center [301, 149] width 602 height 287
click at [378, 74] on link "Symptoms" at bounding box center [371, 71] width 34 height 11
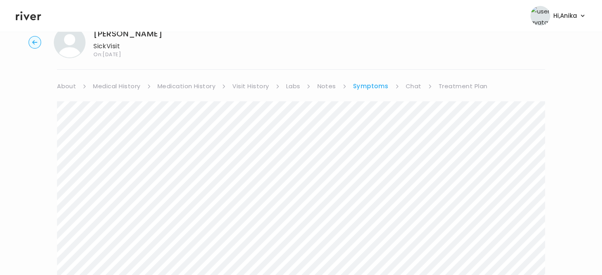
scroll to position [9, 0]
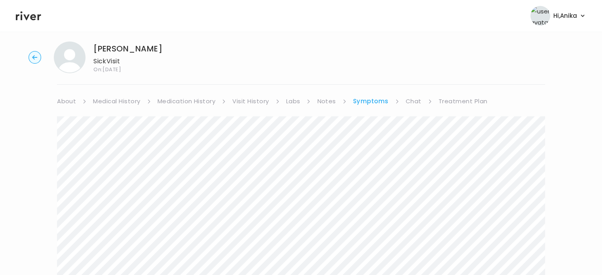
click at [459, 103] on link "Treatment Plan" at bounding box center [463, 101] width 49 height 11
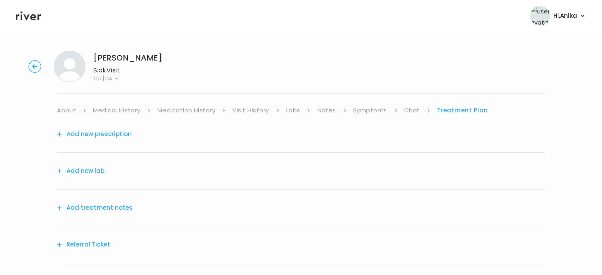
click at [92, 207] on button "Add treatment notes" at bounding box center [95, 207] width 76 height 11
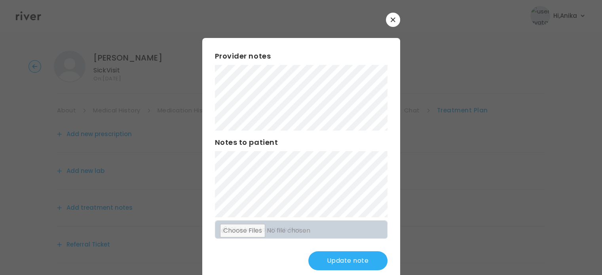
click at [21, 73] on div at bounding box center [301, 137] width 602 height 275
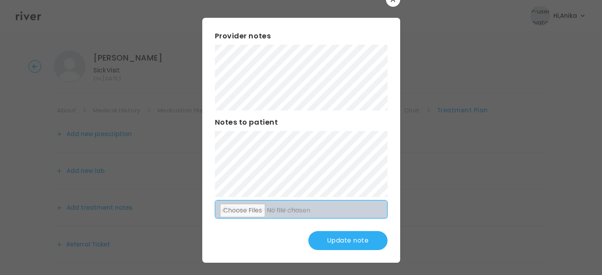
scroll to position [21, 0]
click at [333, 240] on button "Update note" at bounding box center [347, 240] width 79 height 19
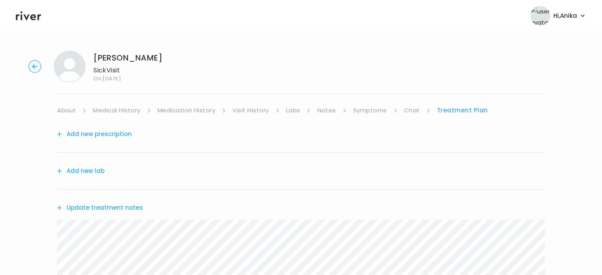
click at [371, 108] on link "Symptoms" at bounding box center [370, 110] width 34 height 11
click at [459, 107] on link "Treatment Plan" at bounding box center [463, 110] width 49 height 11
click at [125, 206] on button "Update treatment notes" at bounding box center [100, 207] width 86 height 11
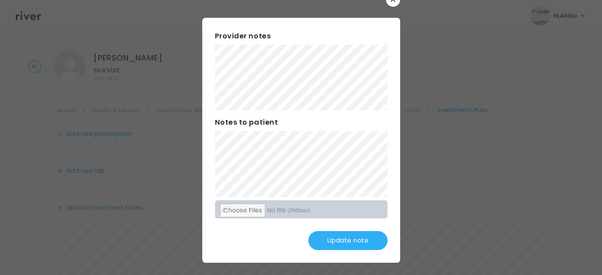
scroll to position [21, 0]
click at [337, 243] on button "Update note" at bounding box center [347, 240] width 79 height 19
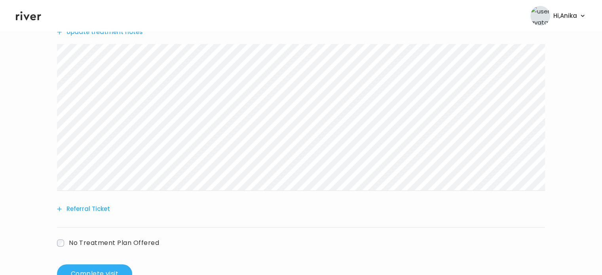
scroll to position [203, 0]
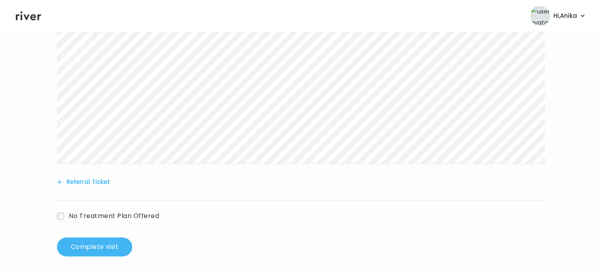
click at [105, 240] on button "Complete visit" at bounding box center [94, 247] width 75 height 19
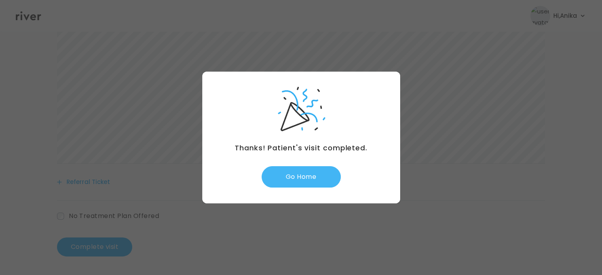
click at [303, 176] on button "Go Home" at bounding box center [301, 176] width 79 height 21
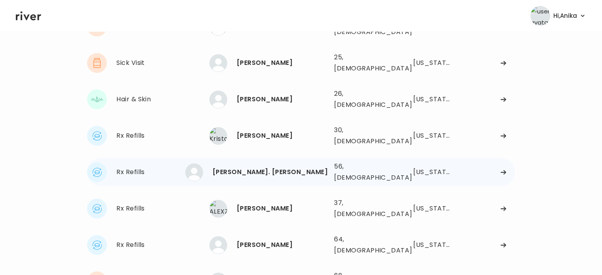
scroll to position [95, 0]
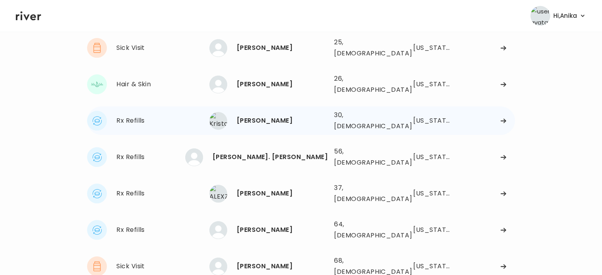
click at [273, 115] on div "[PERSON_NAME]" at bounding box center [282, 120] width 91 height 11
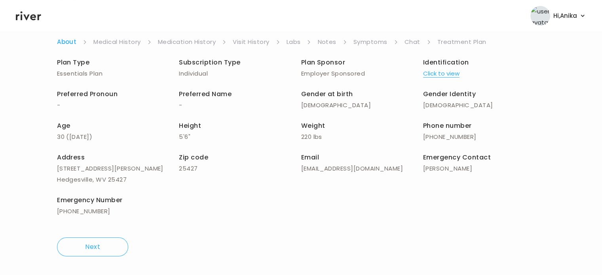
click at [447, 75] on button "Click to view" at bounding box center [441, 73] width 36 height 11
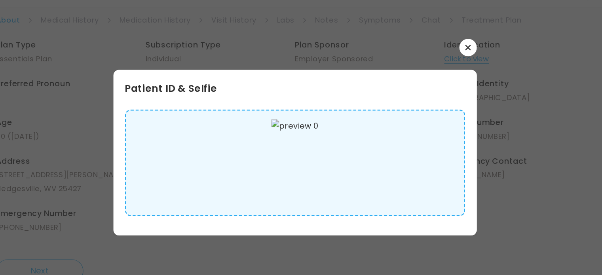
scroll to position [67, 0]
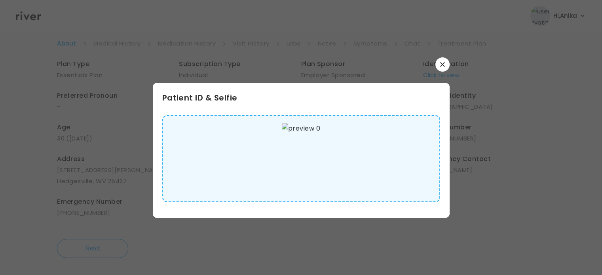
click at [447, 66] on button "button" at bounding box center [443, 64] width 14 height 14
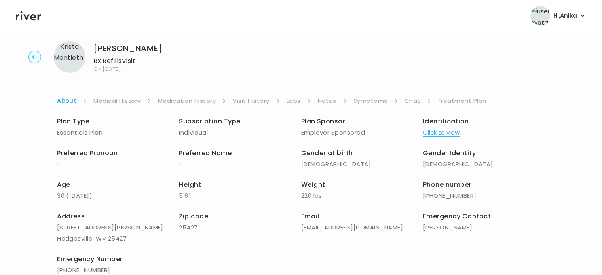
scroll to position [0, 0]
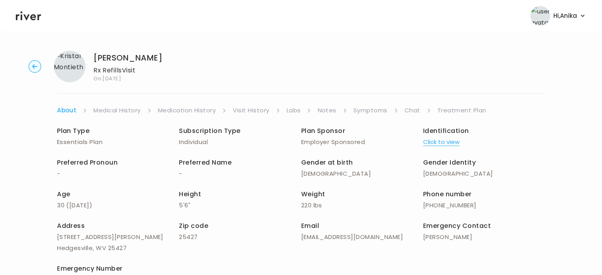
click at [115, 111] on link "Medical History" at bounding box center [116, 110] width 47 height 11
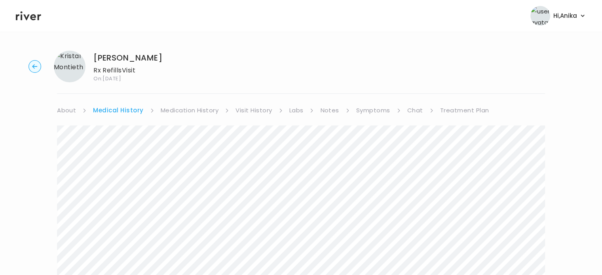
click at [174, 112] on link "Medication History" at bounding box center [190, 110] width 58 height 11
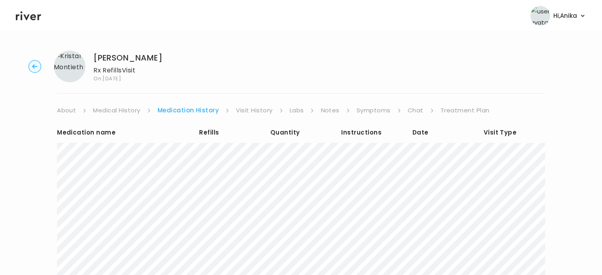
click at [246, 113] on link "Visit History" at bounding box center [254, 110] width 36 height 11
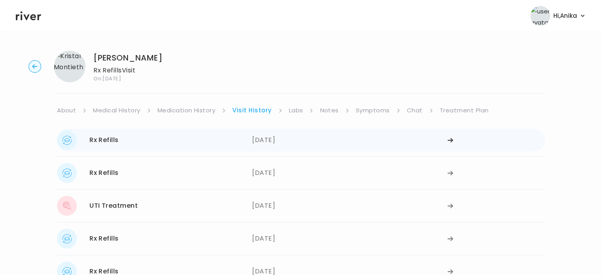
click at [259, 141] on div "[DATE]" at bounding box center [349, 140] width 195 height 20
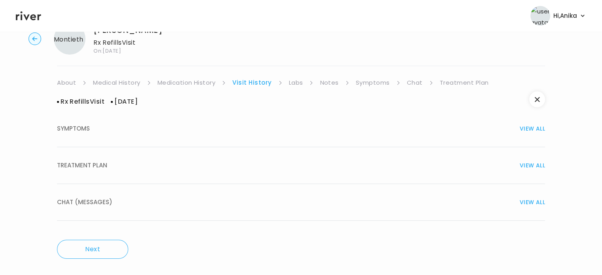
scroll to position [30, 0]
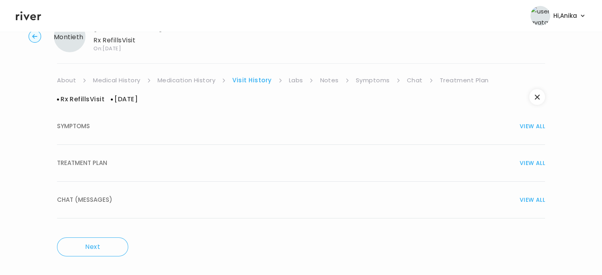
click at [182, 143] on button "SYMPTOMS VIEW ALL" at bounding box center [301, 126] width 488 height 37
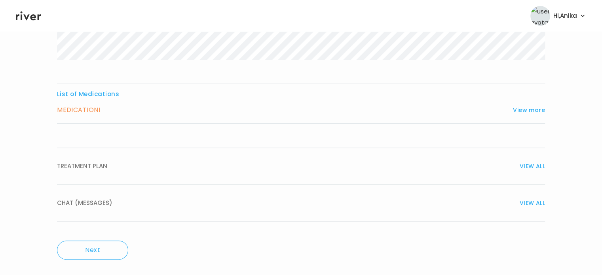
scroll to position [282, 0]
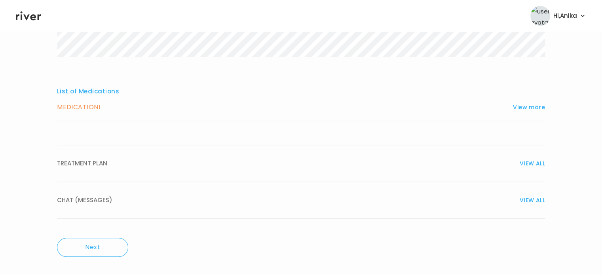
click at [146, 160] on div "TREATMENT PLAN VIEW ALL" at bounding box center [301, 163] width 488 height 11
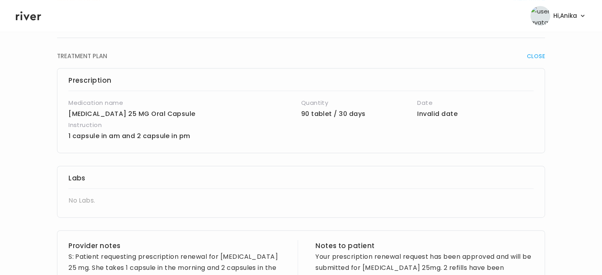
scroll to position [385, 0]
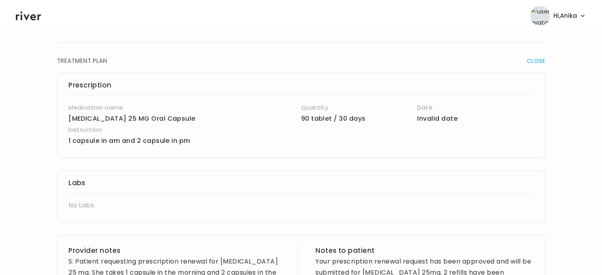
click at [33, 21] on icon at bounding box center [28, 16] width 25 height 12
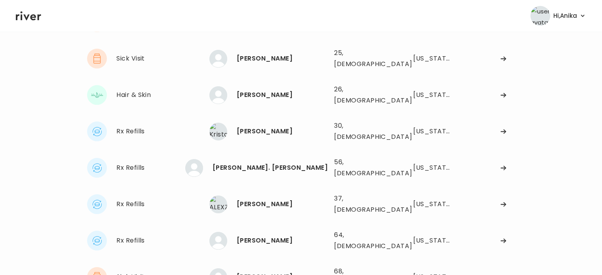
scroll to position [94, 0]
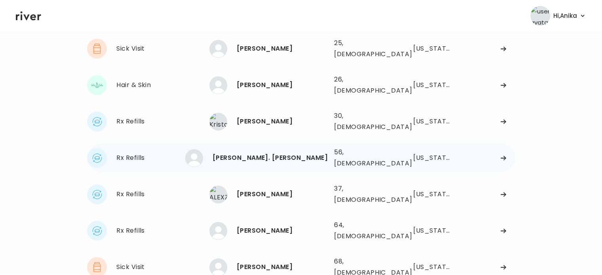
click at [259, 149] on div "[PERSON_NAME]. [PERSON_NAME] 56, [DEMOGRAPHIC_DATA] See more" at bounding box center [268, 158] width 118 height 18
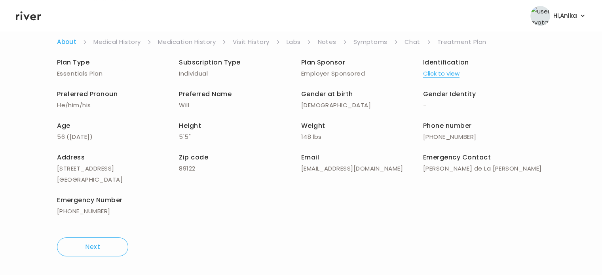
click at [365, 42] on link "Symptoms" at bounding box center [371, 41] width 34 height 11
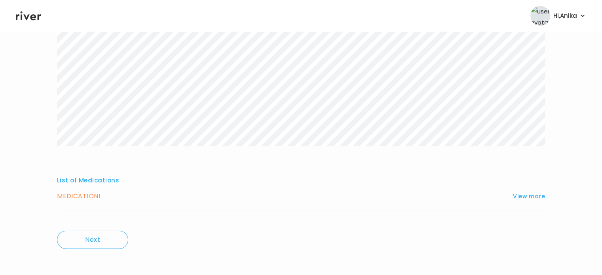
scroll to position [131, 0]
click at [533, 190] on button "View more" at bounding box center [529, 193] width 32 height 10
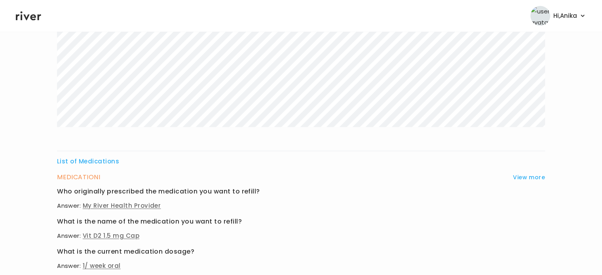
scroll to position [145, 0]
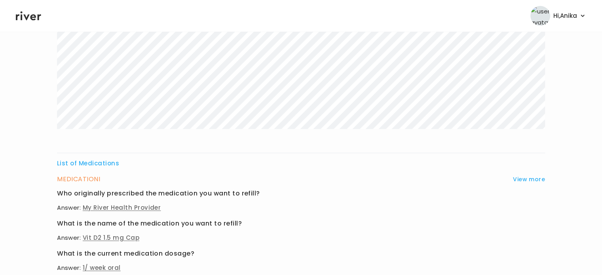
click at [29, 16] on icon at bounding box center [28, 16] width 25 height 12
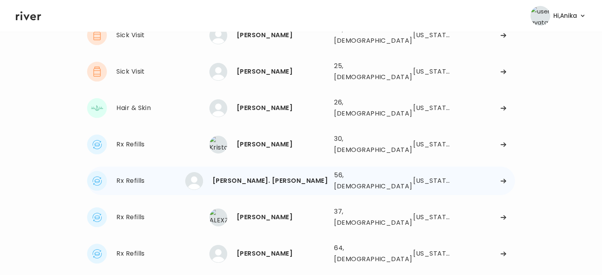
scroll to position [71, 0]
click at [268, 139] on div "[PERSON_NAME]" at bounding box center [282, 144] width 91 height 11
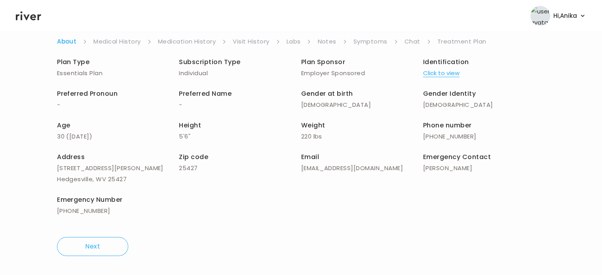
scroll to position [69, 0]
click at [373, 43] on link "Symptoms" at bounding box center [371, 41] width 34 height 11
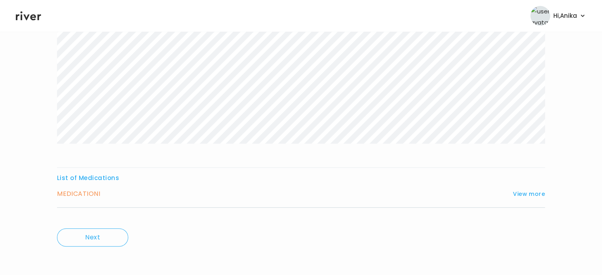
scroll to position [154, 0]
click at [524, 197] on button "View more" at bounding box center [529, 193] width 32 height 10
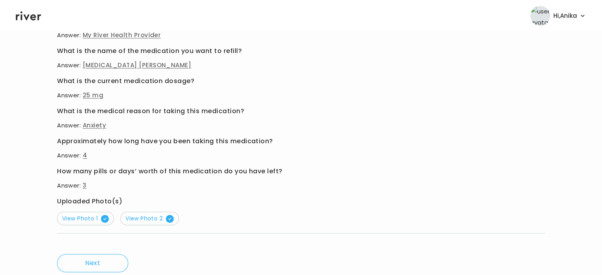
scroll to position [347, 0]
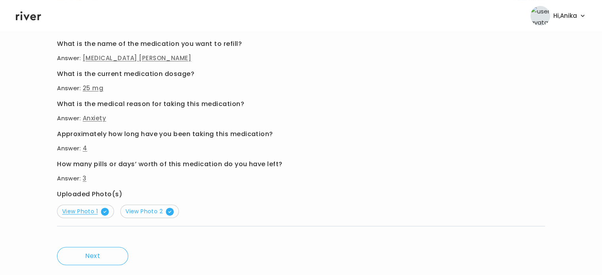
click at [80, 211] on span "View Photo 1" at bounding box center [85, 211] width 47 height 8
click at [149, 210] on span "View Photo 2" at bounding box center [150, 211] width 48 height 8
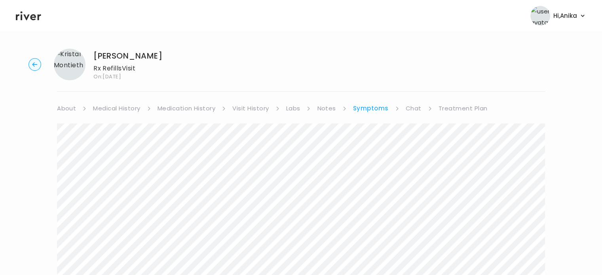
scroll to position [0, 0]
click at [198, 112] on link "Medication History" at bounding box center [187, 110] width 58 height 11
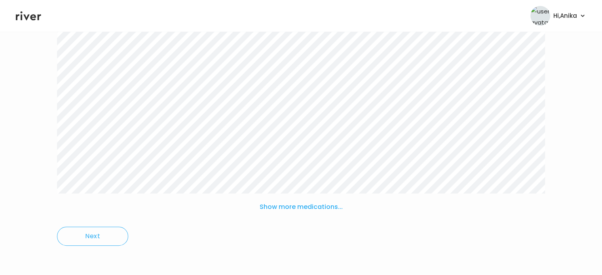
scroll to position [145, 0]
click at [274, 207] on button "Show more medications..." at bounding box center [301, 206] width 89 height 17
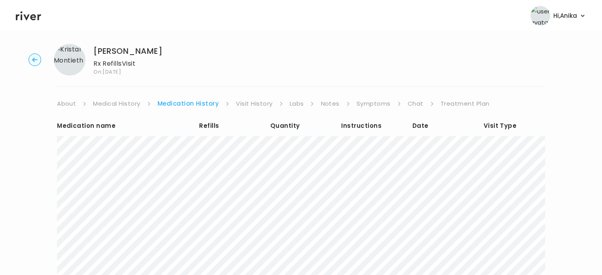
scroll to position [0, 0]
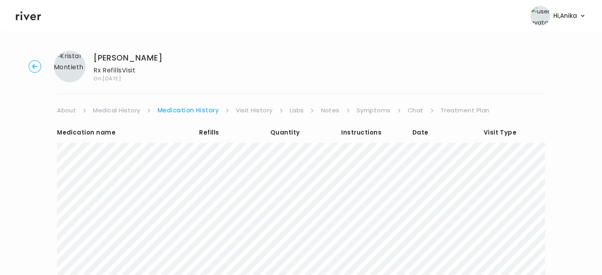
click at [242, 111] on link "Visit History" at bounding box center [254, 110] width 36 height 11
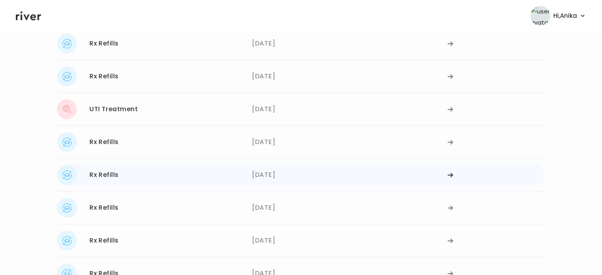
click at [272, 175] on div "12/30/2024" at bounding box center [349, 175] width 195 height 20
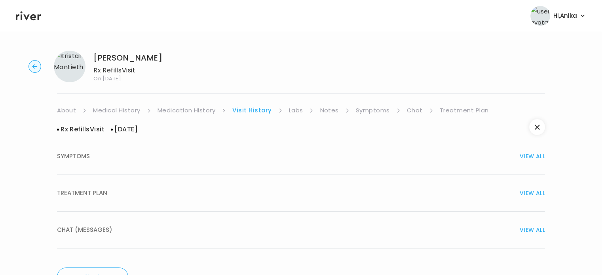
click at [265, 193] on div "TREATMENT PLAN VIEW ALL" at bounding box center [301, 193] width 488 height 11
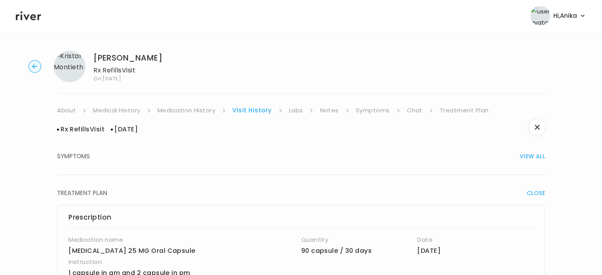
click at [212, 112] on link "Medication History" at bounding box center [187, 110] width 58 height 11
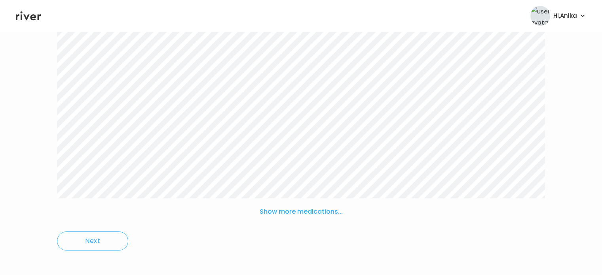
scroll to position [145, 0]
click at [282, 202] on button "Show more medications..." at bounding box center [301, 206] width 89 height 17
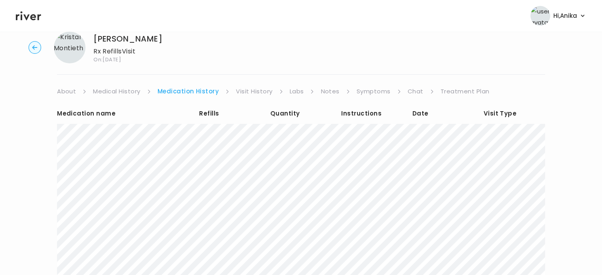
scroll to position [0, 0]
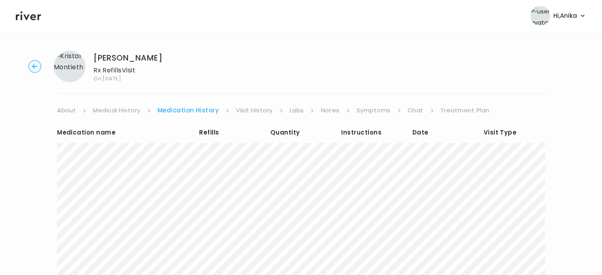
click at [253, 112] on link "Visit History" at bounding box center [254, 110] width 36 height 11
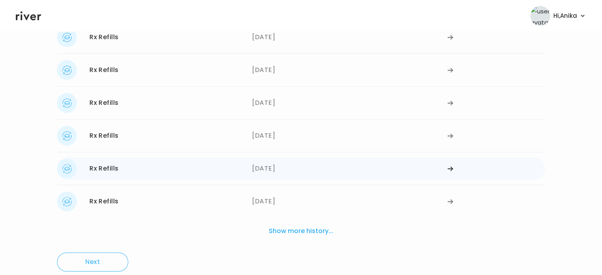
click at [280, 173] on div "11/18/2024" at bounding box center [349, 169] width 195 height 20
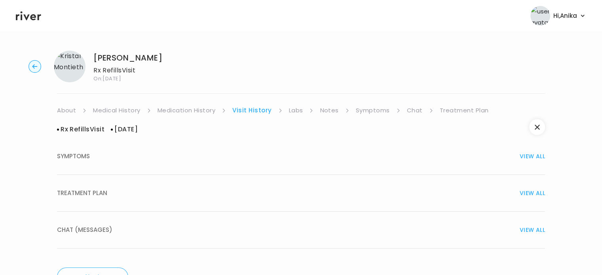
click at [280, 188] on div "TREATMENT PLAN VIEW ALL" at bounding box center [301, 193] width 488 height 11
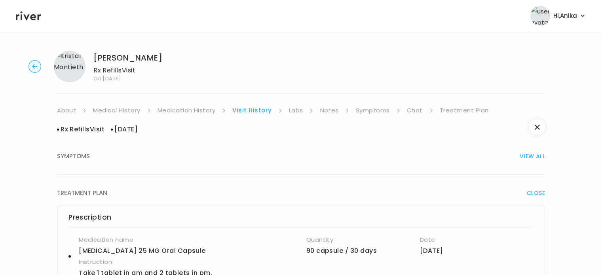
click at [198, 113] on link "Medication History" at bounding box center [187, 110] width 58 height 11
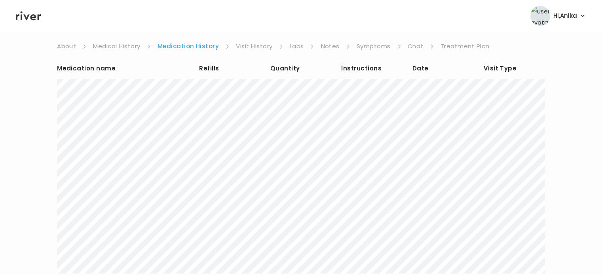
scroll to position [65, 0]
click at [249, 47] on link "Visit History" at bounding box center [254, 45] width 36 height 11
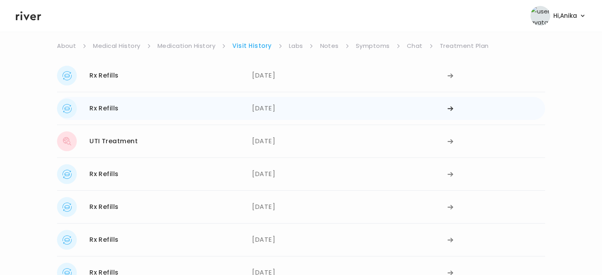
click at [261, 109] on div "06/23/2025" at bounding box center [349, 109] width 195 height 20
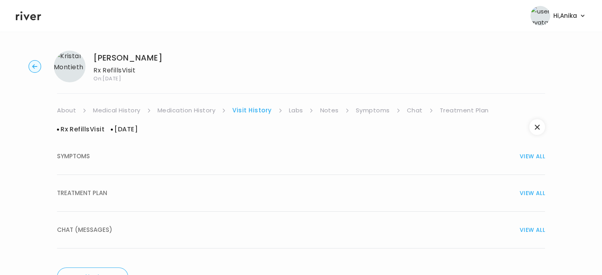
click at [265, 185] on button "TREATMENT PLAN VIEW ALL" at bounding box center [301, 193] width 488 height 37
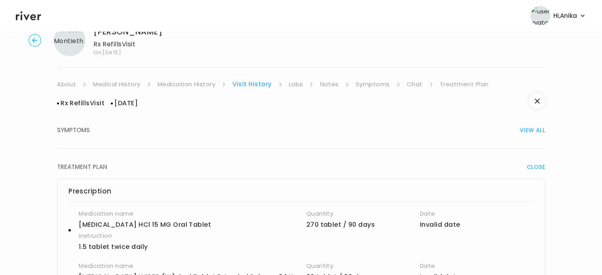
scroll to position [21, 0]
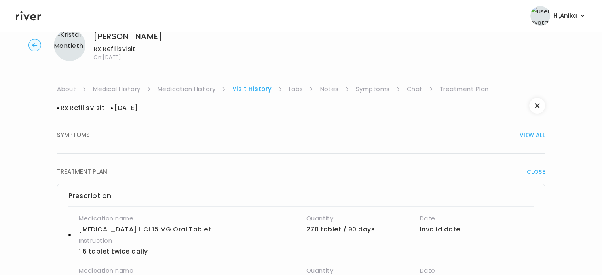
click at [109, 84] on link "Medical History" at bounding box center [116, 89] width 47 height 11
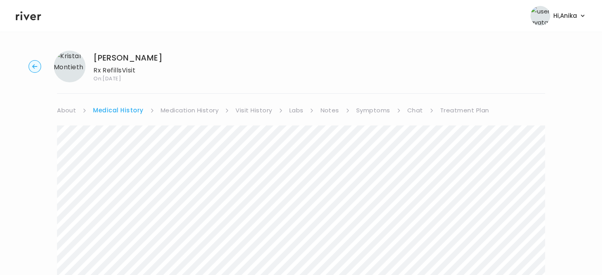
click at [443, 109] on link "Treatment Plan" at bounding box center [464, 110] width 49 height 11
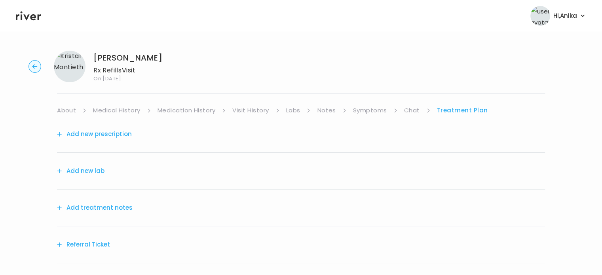
click at [100, 207] on button "Add treatment notes" at bounding box center [95, 207] width 76 height 11
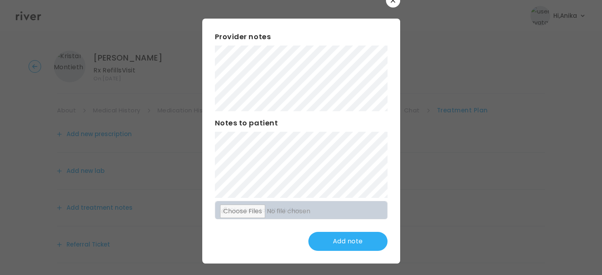
scroll to position [21, 0]
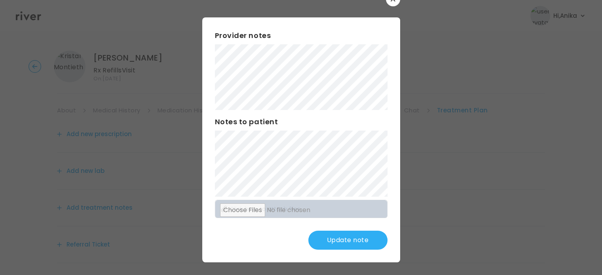
click at [329, 239] on button "Update note" at bounding box center [347, 240] width 79 height 19
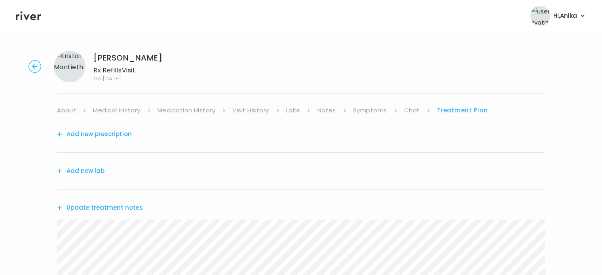
click at [369, 104] on div "Kristal Montieth Rx Refills Visit On: 06 Oct 2025 About Medical History Medicat…" at bounding box center [301, 254] width 602 height 421
click at [368, 112] on link "Symptoms" at bounding box center [370, 110] width 34 height 11
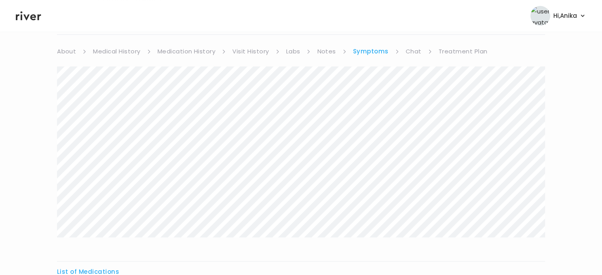
scroll to position [52, 0]
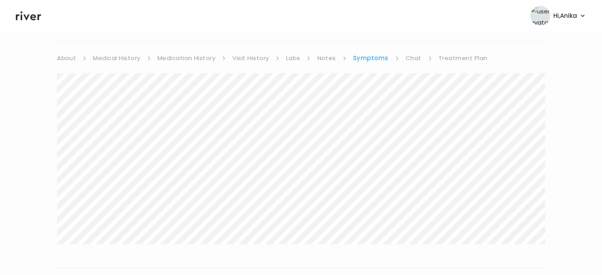
click at [174, 58] on link "Medication History" at bounding box center [187, 58] width 58 height 11
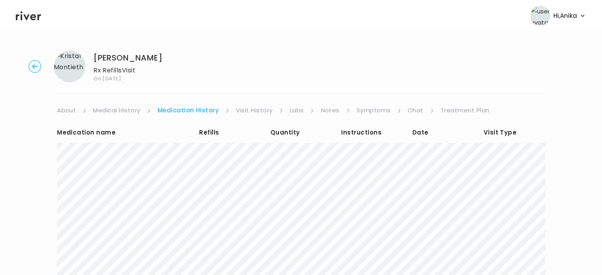
click at [458, 110] on link "Treatment Plan" at bounding box center [465, 110] width 49 height 11
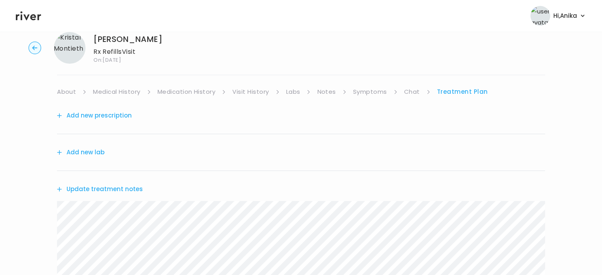
scroll to position [18, 0]
click at [115, 111] on button "Add new prescription" at bounding box center [94, 116] width 75 height 11
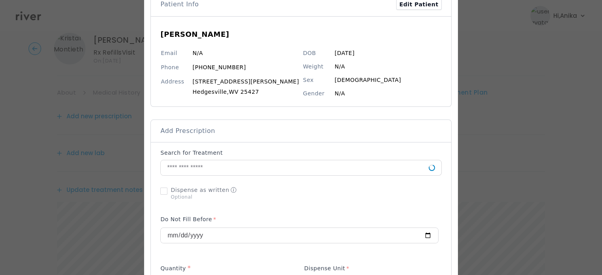
scroll to position [54, 0]
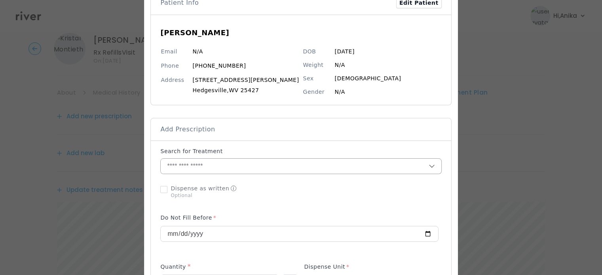
click at [234, 163] on input "text" at bounding box center [295, 166] width 268 height 15
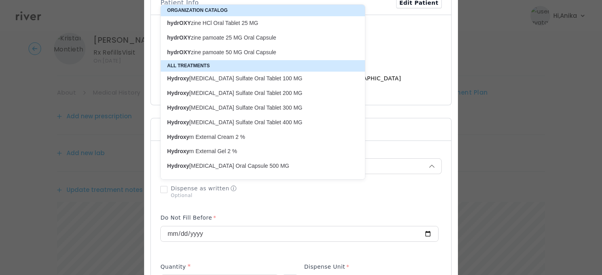
click at [241, 41] on p "hydrOXY zine pamoate 25 MG Oral Capsule" at bounding box center [258, 37] width 192 height 11
type input "**********"
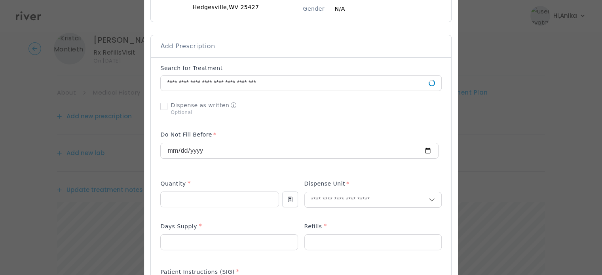
scroll to position [149, 0]
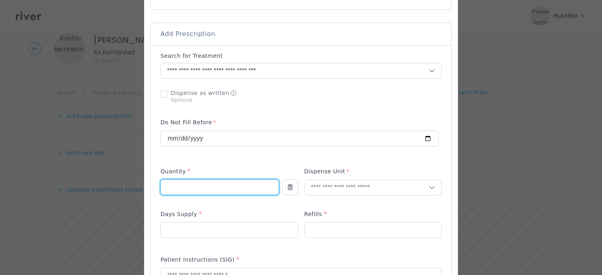
click at [209, 185] on input "number" at bounding box center [220, 187] width 118 height 15
type input "**"
click at [314, 184] on input "text" at bounding box center [367, 187] width 124 height 15
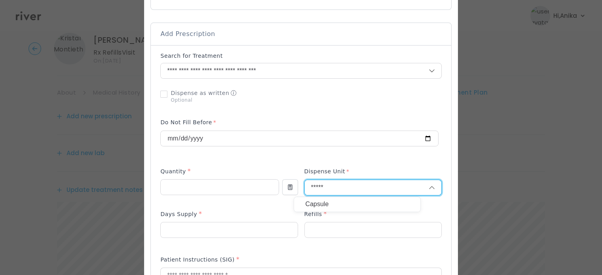
type input "*****"
click at [317, 199] on p "Capsule" at bounding box center [357, 204] width 104 height 11
click at [214, 230] on input "number" at bounding box center [229, 230] width 137 height 15
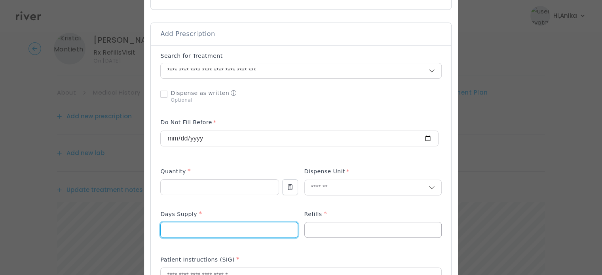
type input "**"
click at [318, 230] on input "number" at bounding box center [373, 230] width 137 height 15
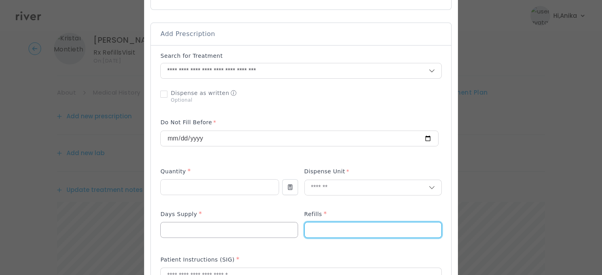
drag, startPoint x: 315, startPoint y: 230, endPoint x: 285, endPoint y: 225, distance: 30.3
click at [285, 225] on div at bounding box center [300, 228] width 281 height 38
type input "*"
click at [265, 165] on div "Add Prescription to Order" at bounding box center [300, 245] width 281 height 387
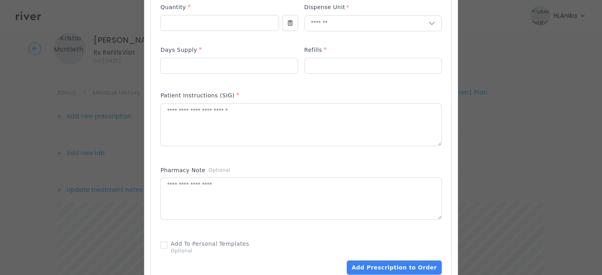
scroll to position [326, 0]
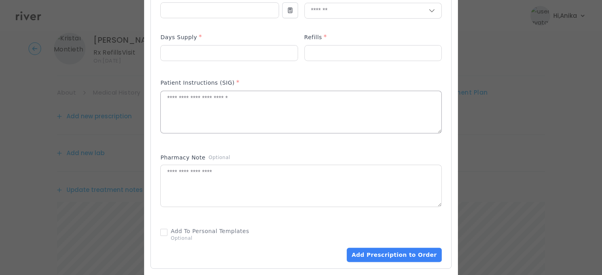
click at [223, 93] on textarea at bounding box center [301, 112] width 280 height 42
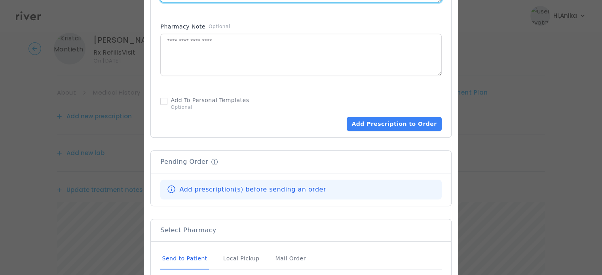
scroll to position [471, 0]
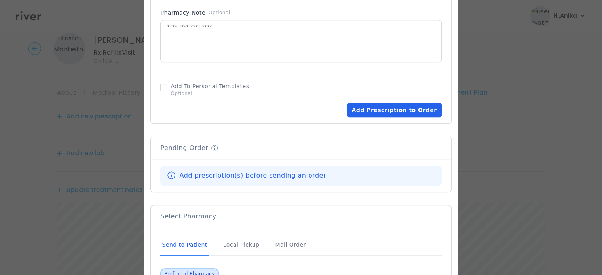
type textarea "**********"
click at [356, 113] on button "Add Prescription to Order" at bounding box center [394, 110] width 95 height 14
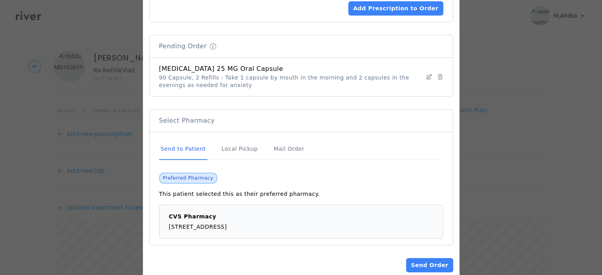
scroll to position [588, 0]
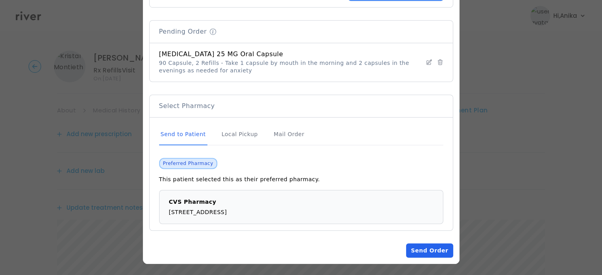
click at [424, 256] on button "Send Order" at bounding box center [429, 251] width 47 height 14
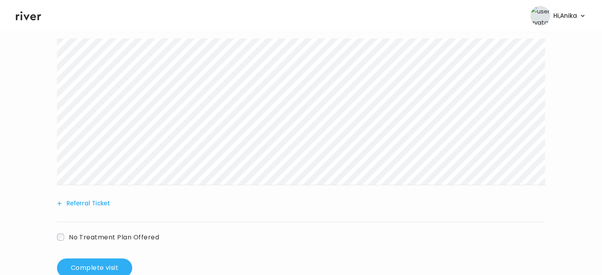
scroll to position [274, 0]
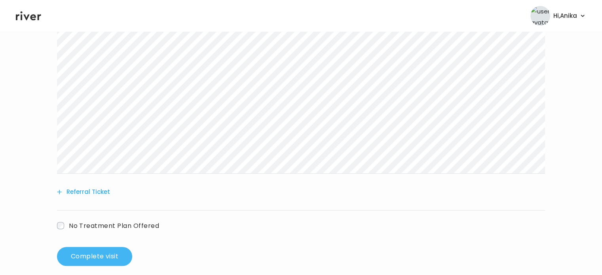
click at [106, 260] on button "Complete visit" at bounding box center [94, 256] width 75 height 19
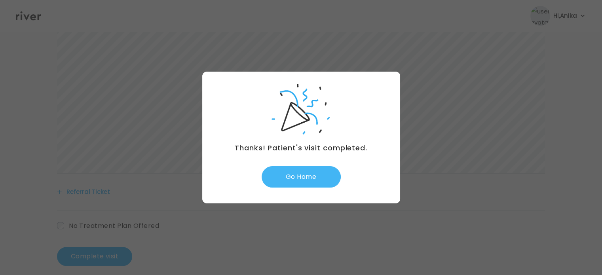
click at [306, 184] on button "Go Home" at bounding box center [301, 176] width 79 height 21
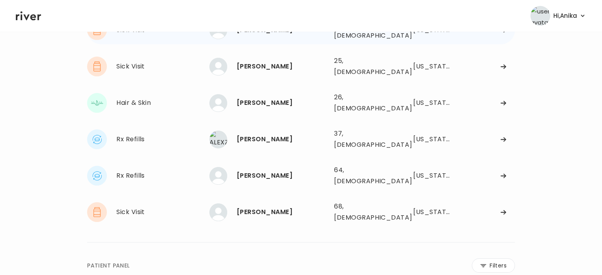
scroll to position [86, 0]
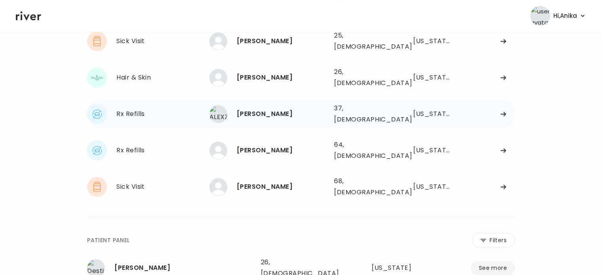
click at [258, 108] on div "[PERSON_NAME]" at bounding box center [282, 113] width 91 height 11
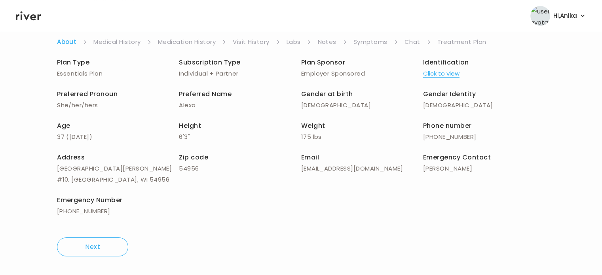
click at [466, 48] on div "Plan Type Essentials Plan Subscription Type Individual + Partner Plan Sponsor E…" at bounding box center [301, 138] width 488 height 181
click at [462, 42] on link "Treatment Plan" at bounding box center [462, 41] width 49 height 11
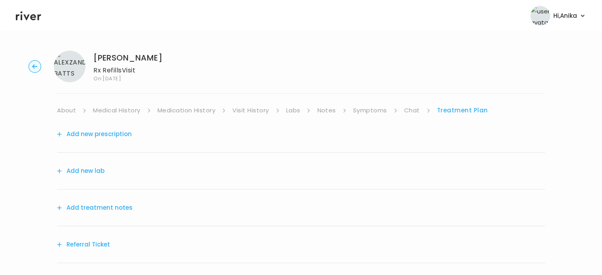
click at [95, 206] on button "Add treatment notes" at bounding box center [95, 207] width 76 height 11
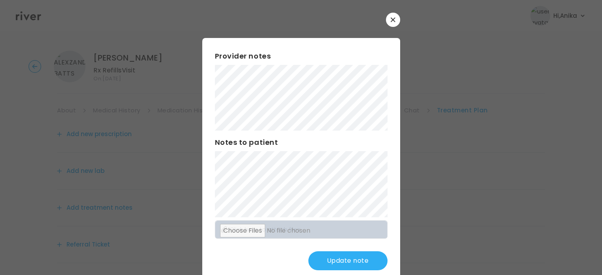
click at [334, 263] on button "Update note" at bounding box center [347, 260] width 79 height 19
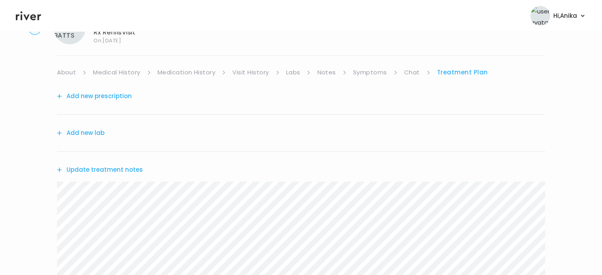
scroll to position [25, 0]
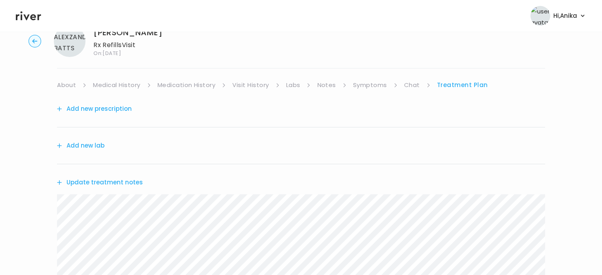
click at [374, 88] on link "Symptoms" at bounding box center [370, 85] width 34 height 11
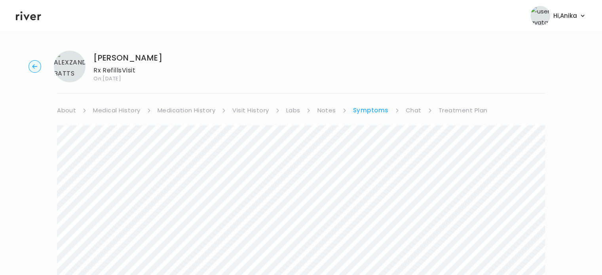
click at [116, 108] on link "Medical History" at bounding box center [116, 110] width 47 height 11
click at [456, 111] on link "Treatment Plan" at bounding box center [464, 110] width 49 height 11
click at [104, 204] on button "Update treatment notes" at bounding box center [100, 207] width 86 height 11
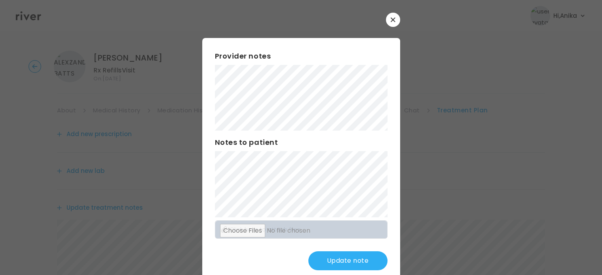
click at [331, 265] on button "Update note" at bounding box center [347, 260] width 79 height 19
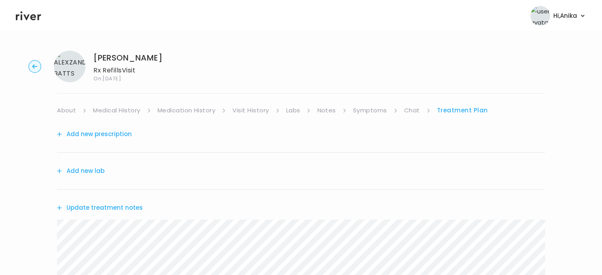
click at [369, 110] on link "Symptoms" at bounding box center [370, 110] width 34 height 11
click at [407, 107] on link "Chat" at bounding box center [414, 110] width 16 height 11
click at [466, 113] on link "Treatment Plan" at bounding box center [462, 110] width 49 height 11
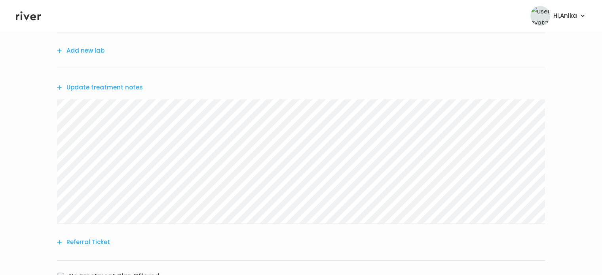
scroll to position [124, 0]
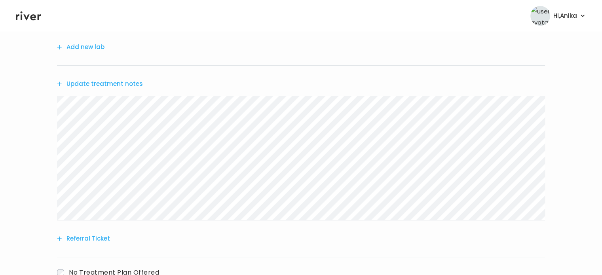
click at [113, 84] on button "Update treatment notes" at bounding box center [100, 83] width 86 height 11
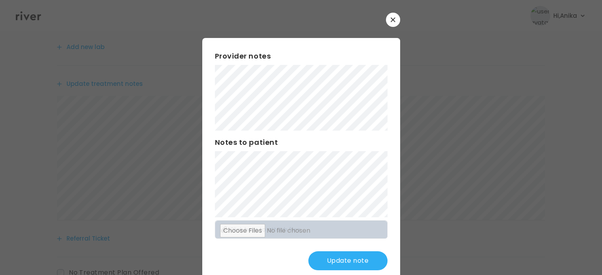
scroll to position [21, 0]
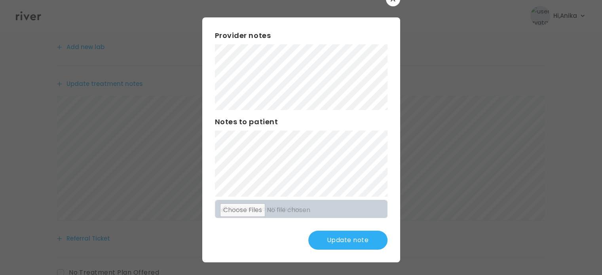
click at [343, 243] on button "Update note" at bounding box center [347, 240] width 79 height 19
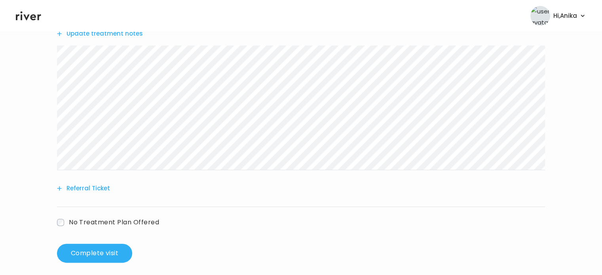
scroll to position [181, 0]
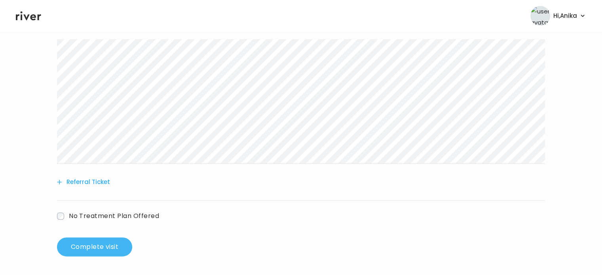
click at [84, 248] on button "Complete visit" at bounding box center [94, 247] width 75 height 19
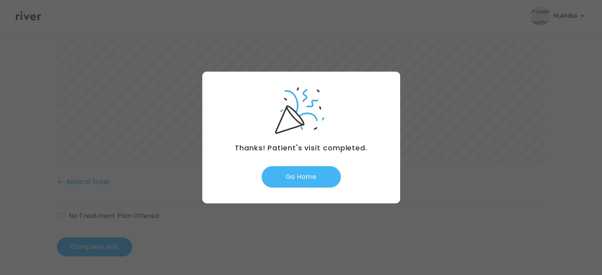
click at [286, 175] on button "Go Home" at bounding box center [301, 176] width 79 height 21
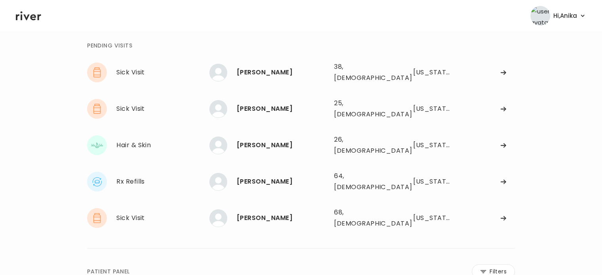
scroll to position [36, 0]
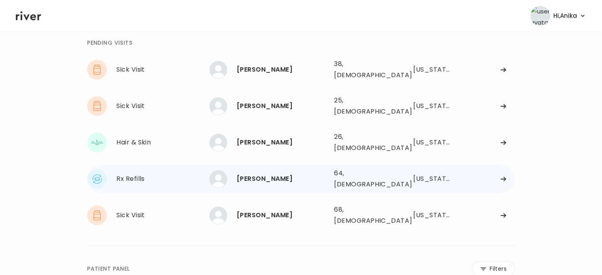
click at [276, 173] on div "[PERSON_NAME]" at bounding box center [282, 178] width 91 height 11
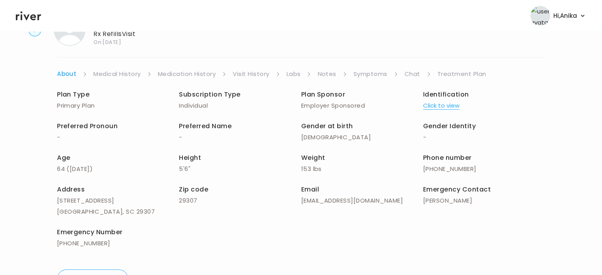
click at [379, 74] on link "Symptoms" at bounding box center [371, 74] width 34 height 11
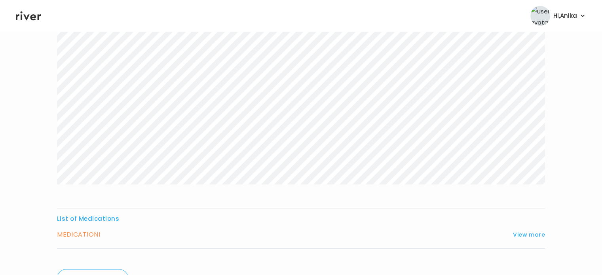
scroll to position [147, 0]
click at [521, 230] on button "View more" at bounding box center [529, 230] width 32 height 10
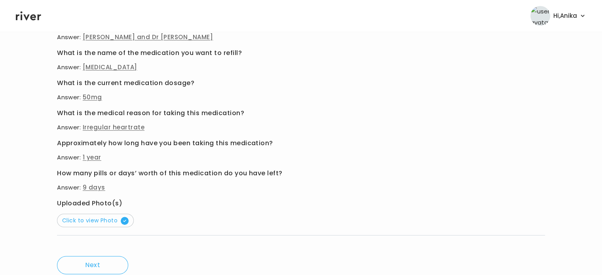
scroll to position [426, 0]
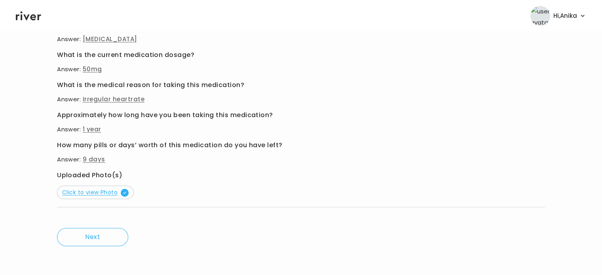
click at [100, 190] on span "Click to view Photo" at bounding box center [95, 192] width 67 height 8
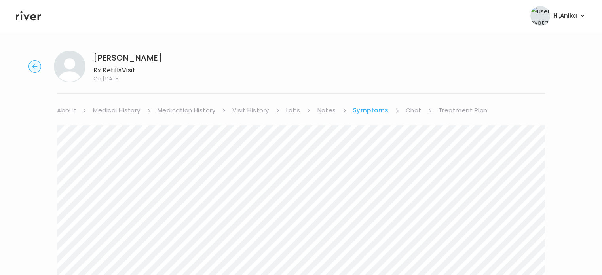
scroll to position [0, 0]
click at [413, 112] on link "Chat" at bounding box center [414, 110] width 16 height 11
click at [453, 110] on link "Treatment Plan" at bounding box center [462, 110] width 49 height 11
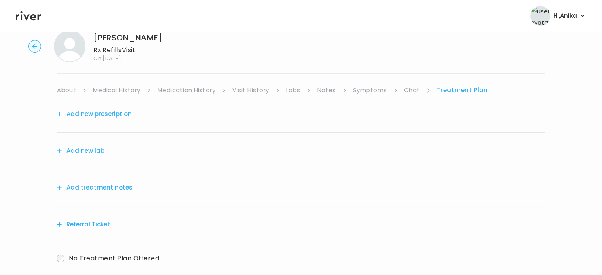
scroll to position [33, 0]
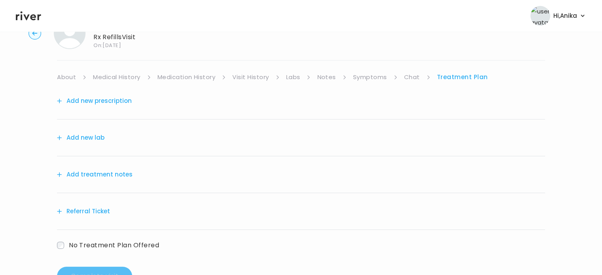
click at [107, 177] on button "Add treatment notes" at bounding box center [95, 174] width 76 height 11
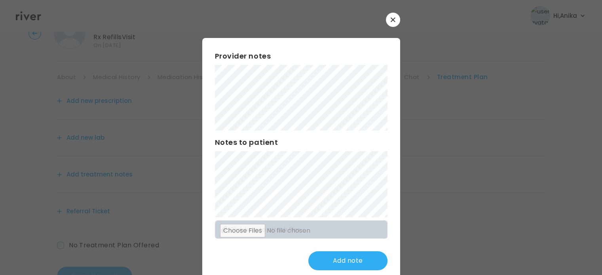
click at [195, 111] on div "​ Provider notes Notes to patient Click here to attach files Add note" at bounding box center [301, 148] width 602 height 296
click at [330, 255] on button "Update note" at bounding box center [347, 260] width 79 height 19
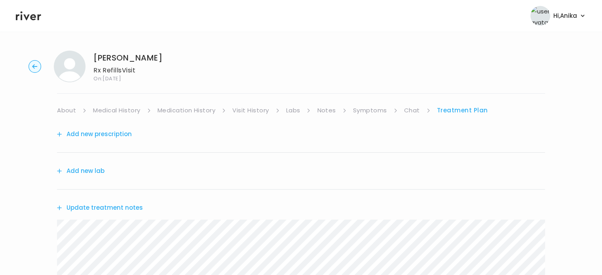
click at [362, 110] on link "Symptoms" at bounding box center [370, 110] width 34 height 11
click at [459, 108] on link "Treatment Plan" at bounding box center [463, 110] width 49 height 11
click at [94, 133] on button "Add new prescription" at bounding box center [94, 134] width 75 height 11
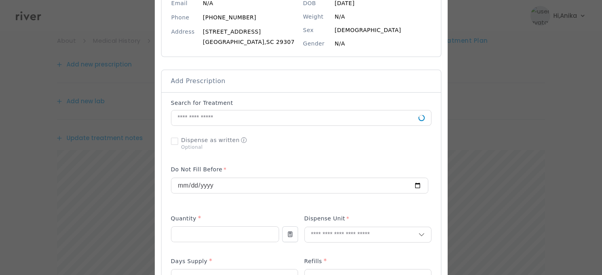
scroll to position [103, 0]
click at [219, 120] on input "text" at bounding box center [294, 117] width 247 height 15
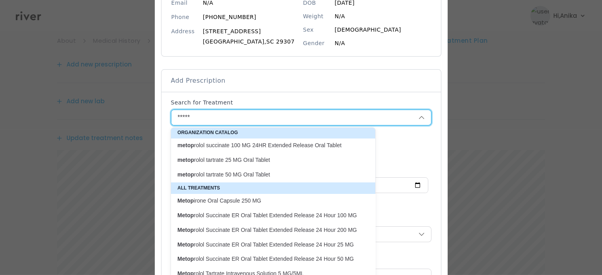
scroll to position [55, 0]
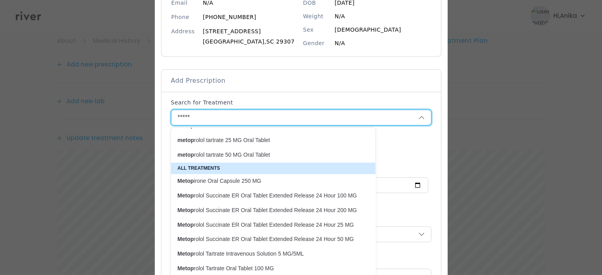
click at [248, 243] on p "Metop rolol Succinate ER Oral Tablet Extended Release 24 Hour 50 MG" at bounding box center [269, 239] width 192 height 11
type input "**********"
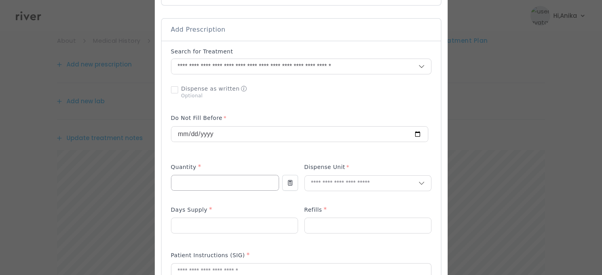
scroll to position [155, 0]
click at [198, 187] on input "number" at bounding box center [224, 181] width 107 height 15
type input "***"
click at [336, 185] on input "text" at bounding box center [362, 181] width 114 height 15
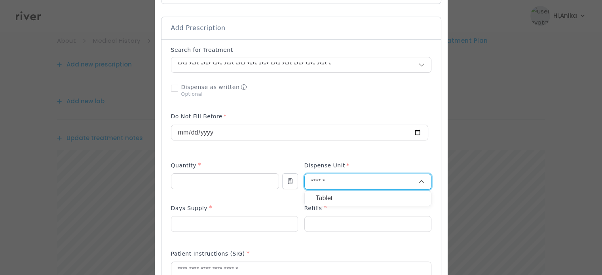
type input "******"
click at [327, 199] on p "Tablet" at bounding box center [368, 198] width 104 height 11
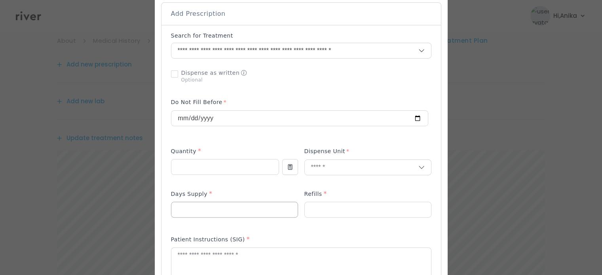
scroll to position [172, 0]
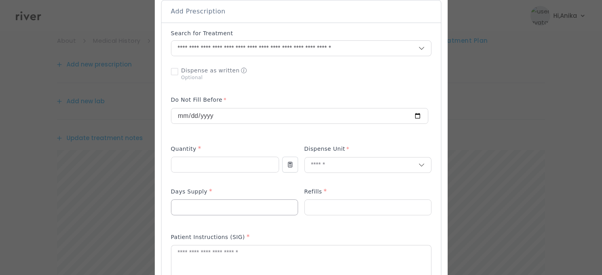
click at [187, 210] on input "number" at bounding box center [234, 207] width 126 height 15
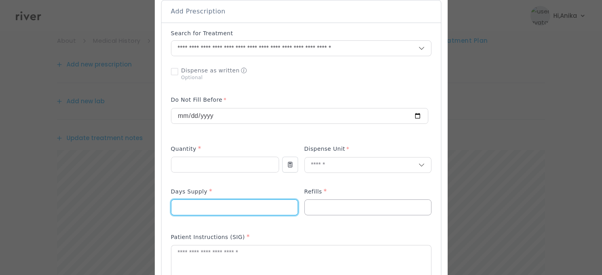
type input "**"
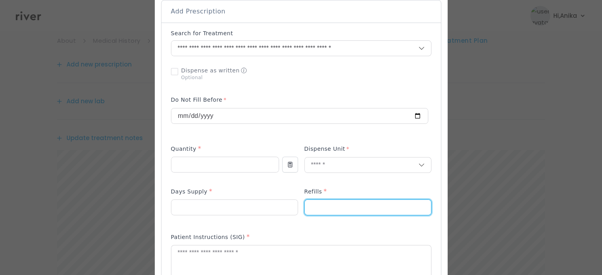
click at [323, 204] on input "number" at bounding box center [368, 207] width 126 height 15
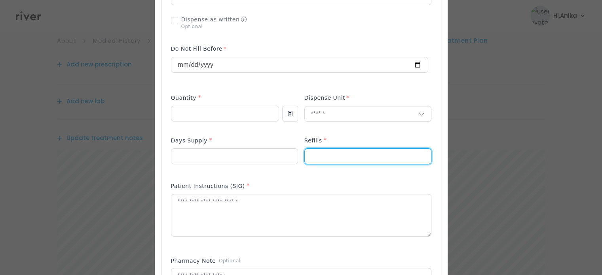
scroll to position [239, 0]
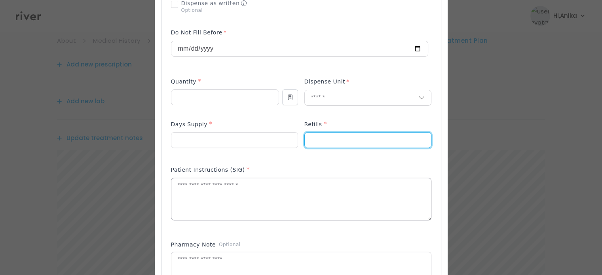
type input "*"
click at [203, 200] on textarea at bounding box center [301, 199] width 260 height 42
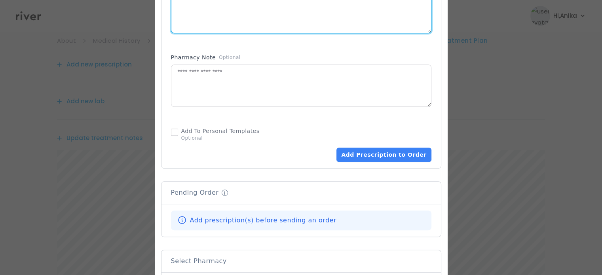
scroll to position [427, 0]
type textarea "**********"
click at [372, 154] on button "Add Prescription to Order" at bounding box center [384, 154] width 95 height 14
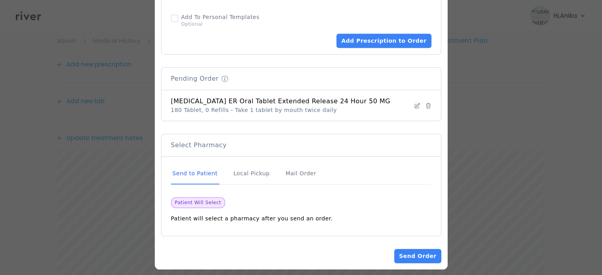
scroll to position [546, 0]
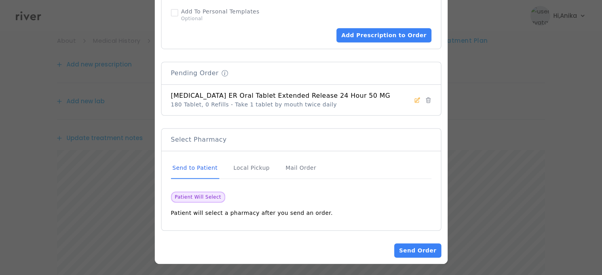
click at [414, 101] on icon at bounding box center [417, 100] width 6 height 6
type input "**********"
type input "***"
type input "**"
type input "*"
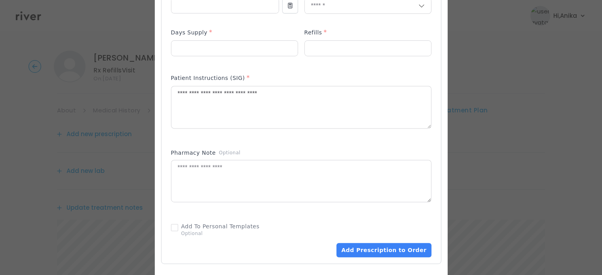
scroll to position [308, 0]
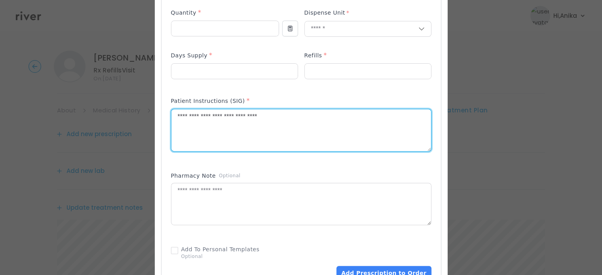
drag, startPoint x: 270, startPoint y: 118, endPoint x: 237, endPoint y: 123, distance: 33.3
click at [237, 123] on textarea "**********" at bounding box center [301, 130] width 260 height 42
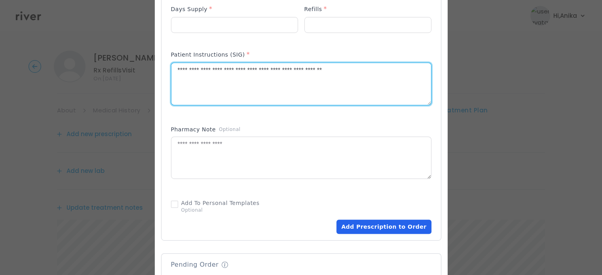
scroll to position [367, 0]
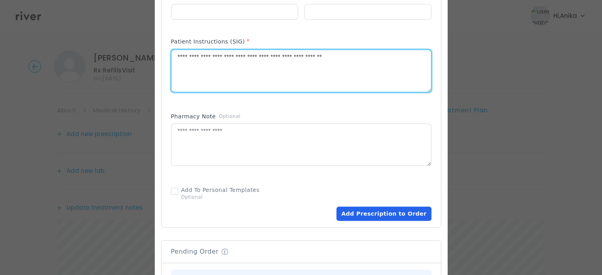
type textarea "**********"
click at [407, 214] on button "Add Prescription to Order" at bounding box center [384, 214] width 95 height 14
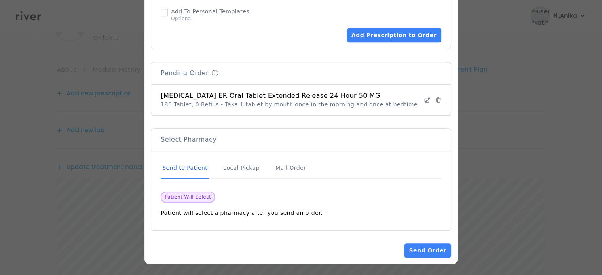
scroll to position [41, 0]
click at [294, 165] on div "Mail Order" at bounding box center [291, 168] width 34 height 21
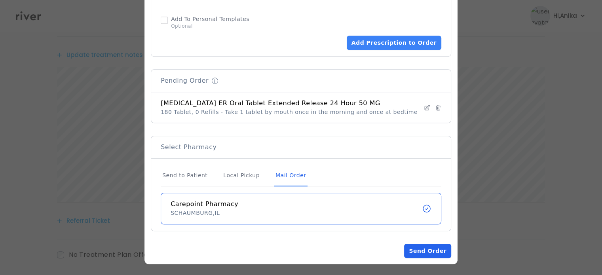
scroll to position [153, 0]
click at [415, 250] on button "Send Order" at bounding box center [427, 251] width 47 height 14
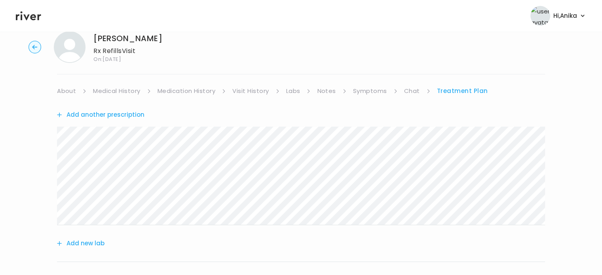
scroll to position [0, 0]
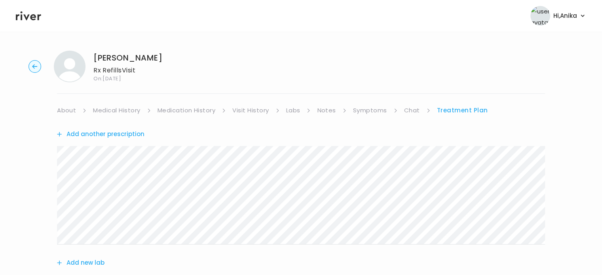
click at [116, 110] on link "Medical History" at bounding box center [116, 110] width 47 height 11
click at [466, 111] on link "Treatment Plan" at bounding box center [464, 110] width 49 height 11
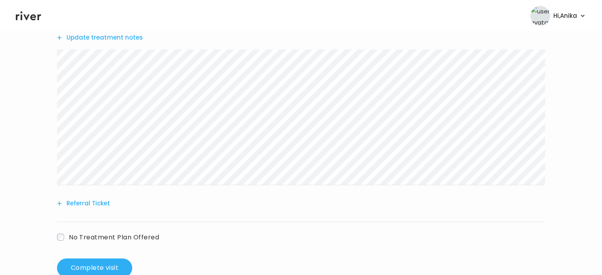
scroll to position [284, 0]
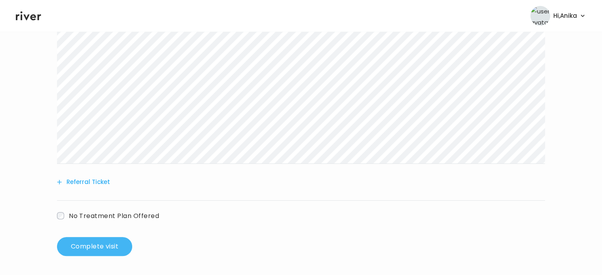
click at [88, 249] on button "Complete visit" at bounding box center [94, 246] width 75 height 19
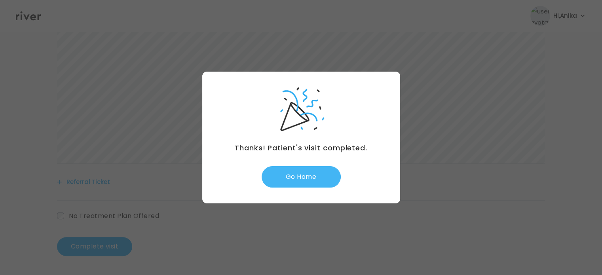
click at [319, 168] on button "Go Home" at bounding box center [301, 176] width 79 height 21
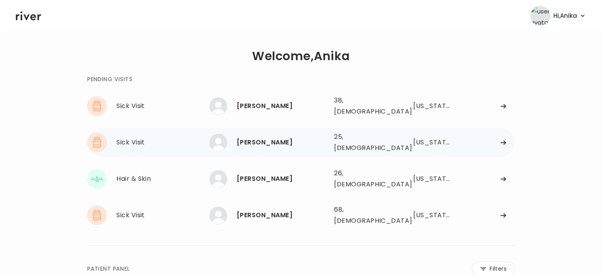
click at [265, 140] on div "[PERSON_NAME]" at bounding box center [282, 142] width 91 height 11
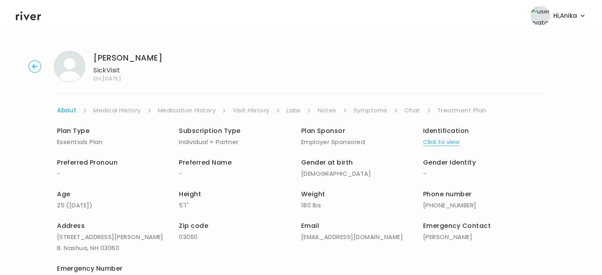
click at [438, 141] on button "Click to view" at bounding box center [441, 142] width 36 height 11
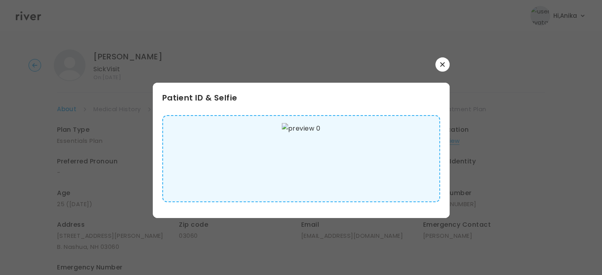
scroll to position [1, 0]
click at [439, 66] on button "button" at bounding box center [443, 64] width 14 height 14
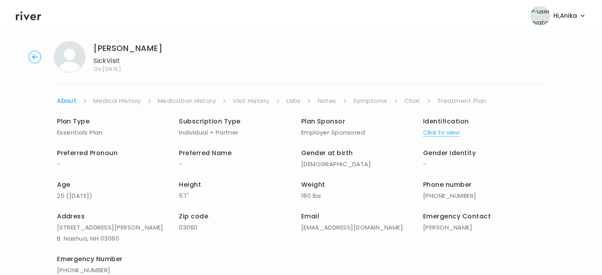
scroll to position [0, 0]
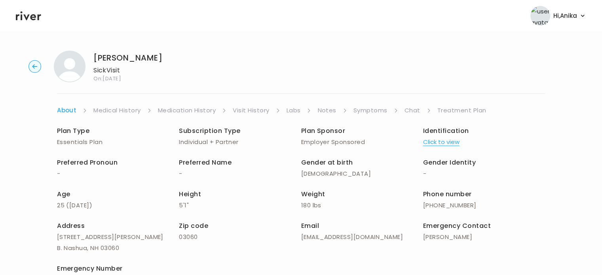
click at [114, 108] on link "Medical History" at bounding box center [116, 110] width 47 height 11
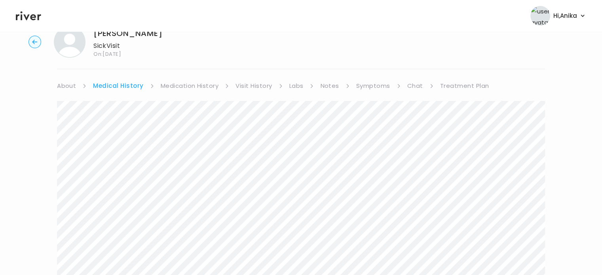
scroll to position [24, 0]
click at [181, 85] on link "Medication History" at bounding box center [190, 86] width 58 height 11
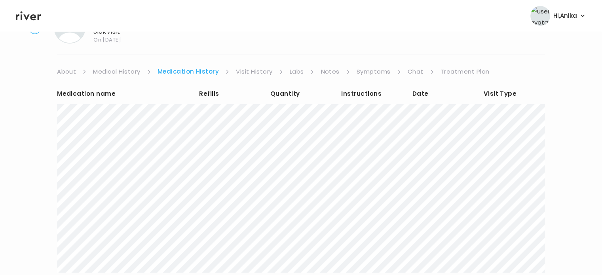
scroll to position [24, 0]
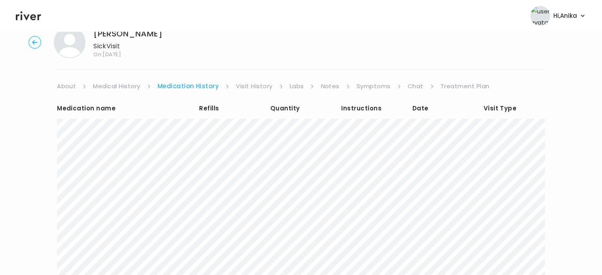
click at [255, 90] on link "Visit History" at bounding box center [254, 86] width 36 height 11
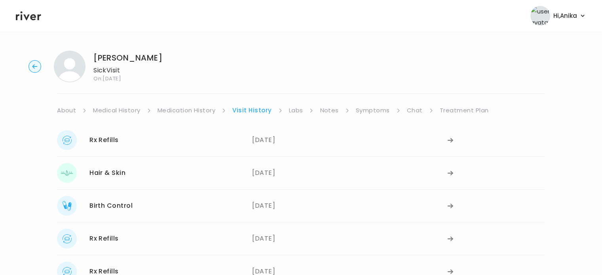
click at [296, 109] on link "Labs" at bounding box center [296, 110] width 14 height 11
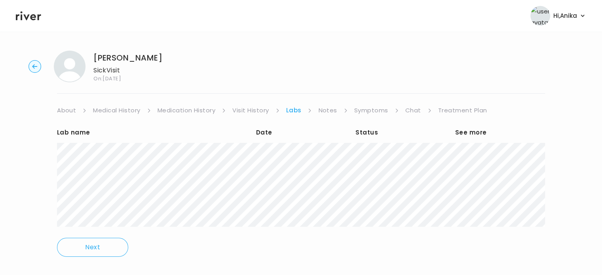
click at [242, 108] on link "Visit History" at bounding box center [250, 110] width 36 height 11
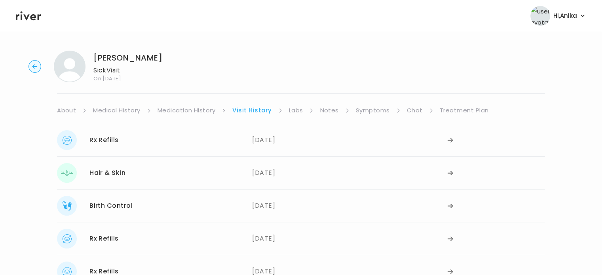
click at [293, 110] on link "Labs" at bounding box center [296, 110] width 14 height 11
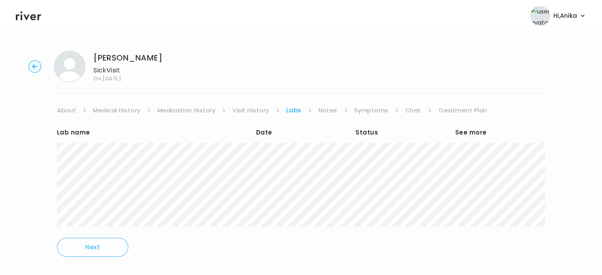
click at [318, 110] on link "Notes" at bounding box center [327, 110] width 19 height 11
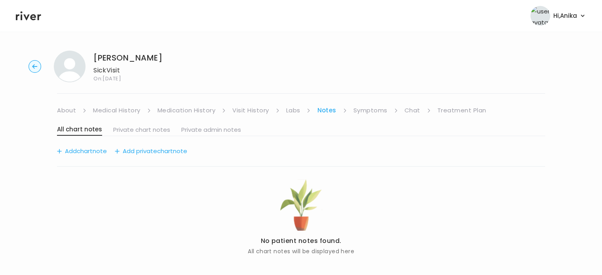
click at [360, 110] on link "Symptoms" at bounding box center [371, 110] width 34 height 11
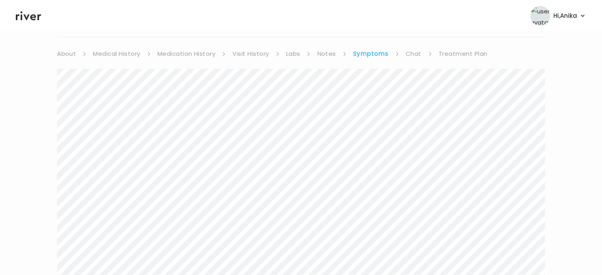
scroll to position [40, 0]
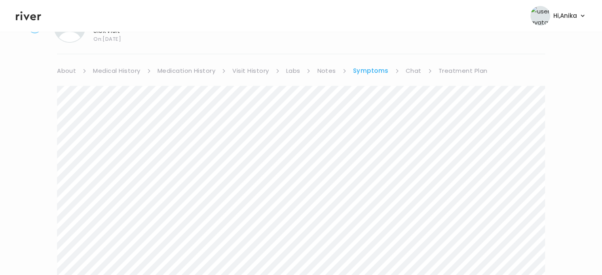
click at [204, 69] on link "Medication History" at bounding box center [187, 70] width 58 height 11
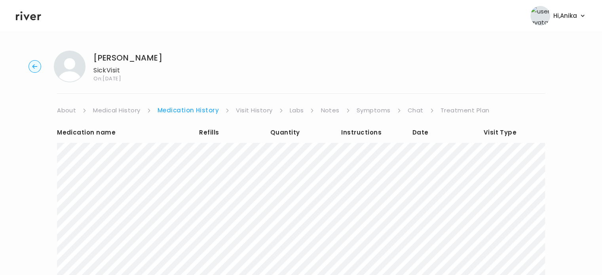
click at [32, 72] on circle "button" at bounding box center [35, 67] width 12 height 12
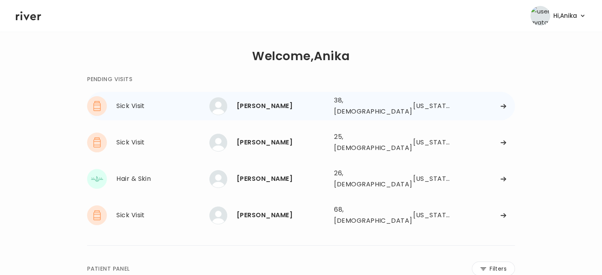
click at [290, 103] on div "[PERSON_NAME]" at bounding box center [282, 106] width 91 height 11
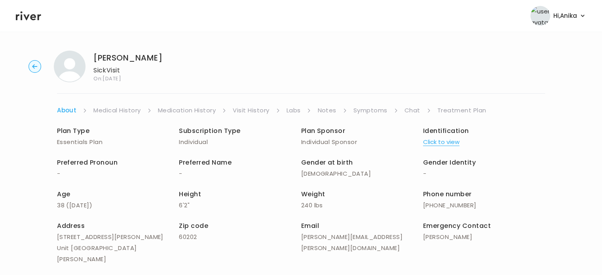
click at [124, 107] on link "Medical History" at bounding box center [116, 110] width 47 height 11
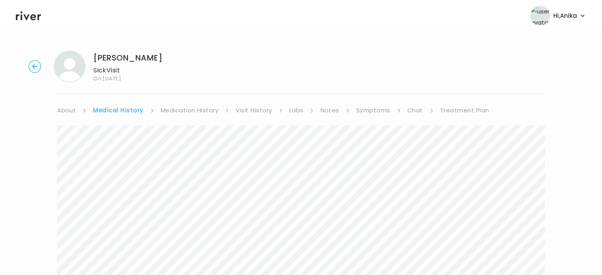
click at [175, 113] on link "Medication History" at bounding box center [190, 110] width 58 height 11
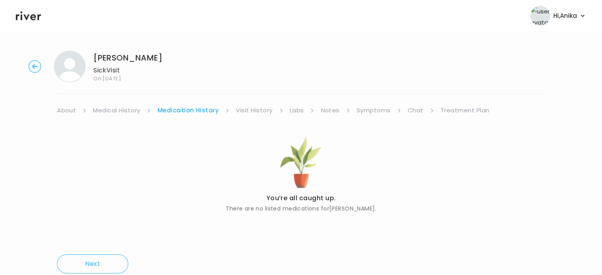
click at [257, 107] on link "Visit History" at bounding box center [254, 110] width 36 height 11
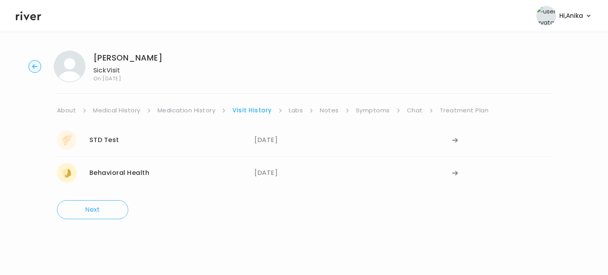
click at [296, 112] on link "Labs" at bounding box center [296, 110] width 14 height 11
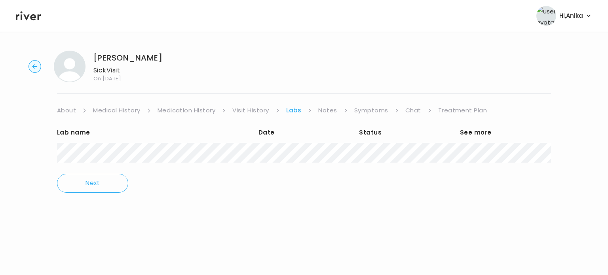
click at [322, 111] on link "Notes" at bounding box center [327, 110] width 19 height 11
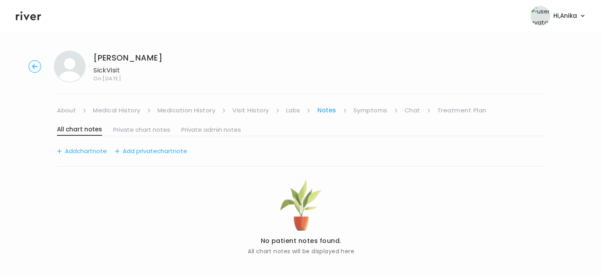
click at [291, 116] on div "All chart notes Private chart notes Private admin notes Add chart note Add priv…" at bounding box center [301, 191] width 488 height 151
click at [291, 111] on link "Labs" at bounding box center [293, 110] width 14 height 11
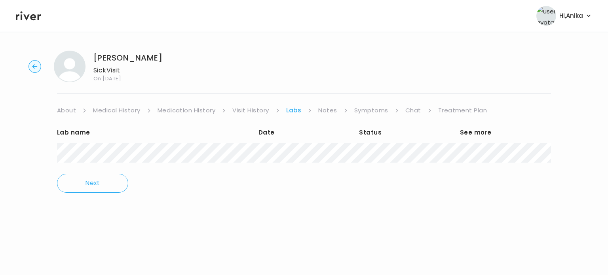
click at [329, 108] on link "Notes" at bounding box center [327, 110] width 19 height 11
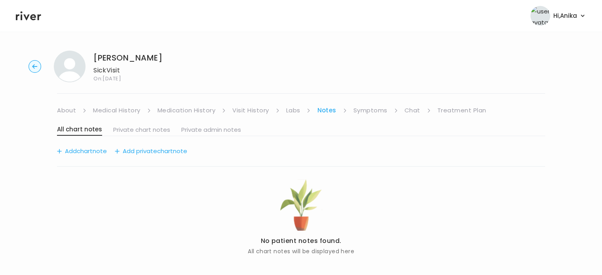
click at [364, 107] on link "Symptoms" at bounding box center [371, 110] width 34 height 11
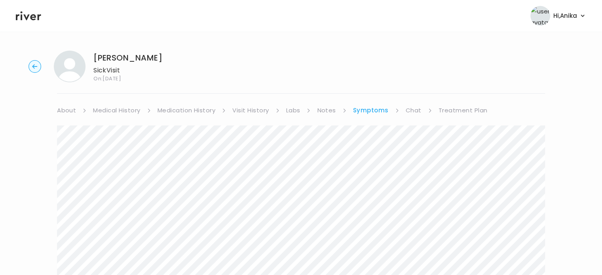
click at [457, 110] on link "Treatment Plan" at bounding box center [463, 110] width 49 height 11
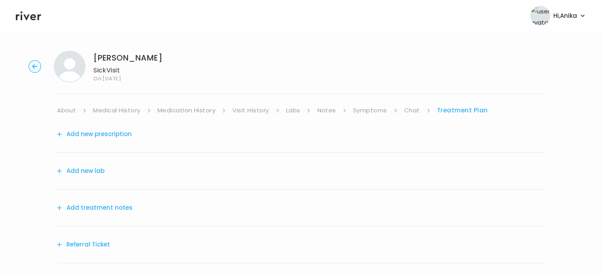
click at [120, 206] on button "Add treatment notes" at bounding box center [95, 207] width 76 height 11
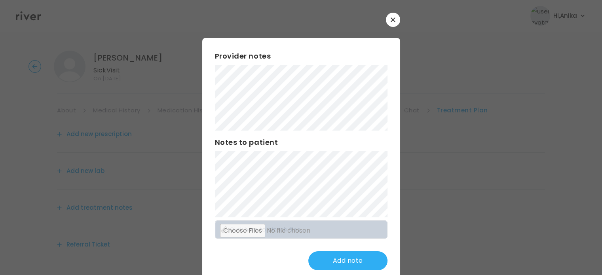
click at [198, 96] on div "​ Provider notes Notes to patient Click here to attach files Add note" at bounding box center [301, 148] width 602 height 296
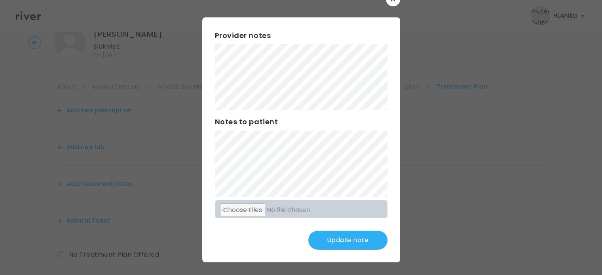
scroll to position [24, 0]
click at [211, 72] on div "Provider notes Notes to patient Click here to attach files Update note" at bounding box center [301, 139] width 198 height 245
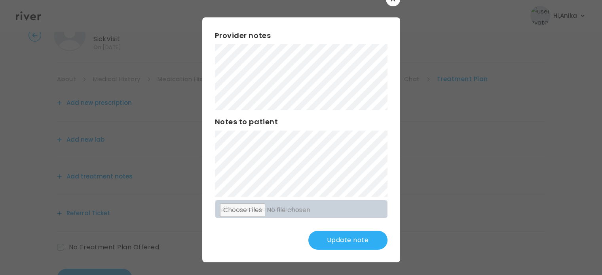
scroll to position [40, 0]
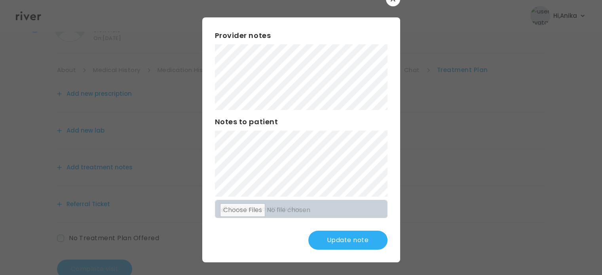
click at [340, 240] on button "Update note" at bounding box center [347, 240] width 79 height 19
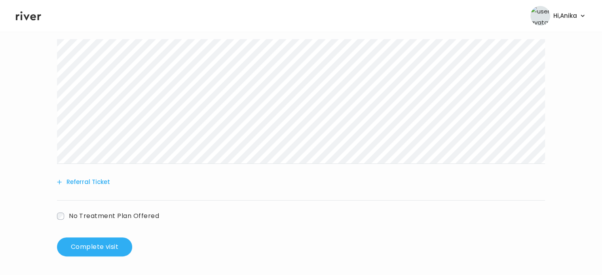
click at [99, 185] on button "Referral Ticket" at bounding box center [83, 182] width 53 height 11
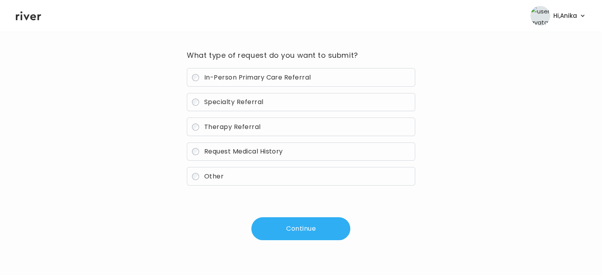
scroll to position [57, 0]
click at [241, 77] on span "In-Person Primary Care Referral" at bounding box center [257, 77] width 107 height 9
click at [313, 229] on button "Continue" at bounding box center [300, 229] width 99 height 23
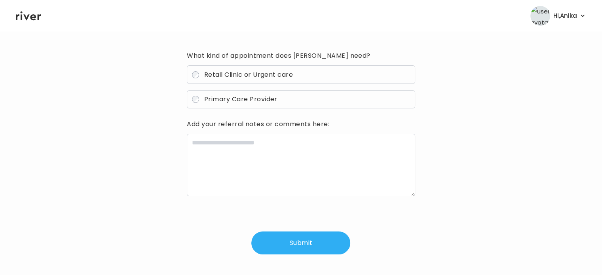
click at [241, 98] on span "Primary Care Provider" at bounding box center [240, 99] width 73 height 9
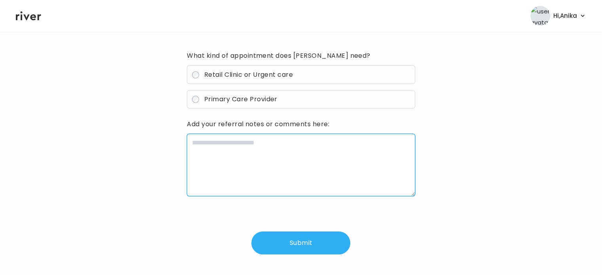
click at [227, 181] on textarea at bounding box center [301, 165] width 228 height 63
paste textarea "**********"
click at [196, 142] on textarea "**********" at bounding box center [301, 165] width 228 height 63
click at [245, 154] on textarea "**********" at bounding box center [301, 165] width 228 height 63
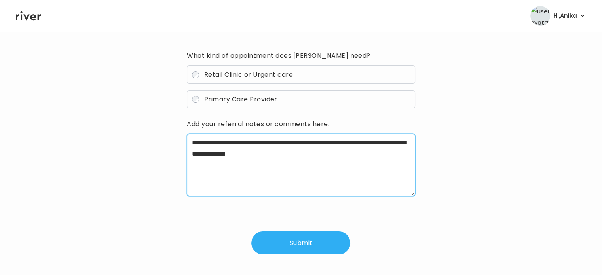
type textarea "**********"
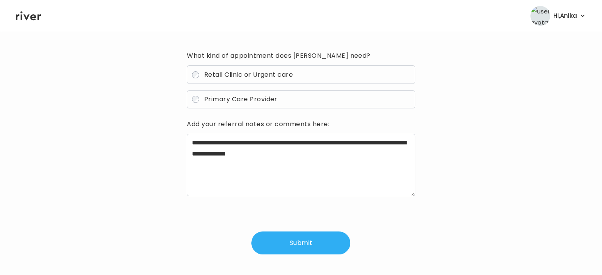
click at [276, 231] on div "**********" at bounding box center [301, 151] width 228 height 205
click at [280, 244] on button "Submit" at bounding box center [300, 243] width 99 height 23
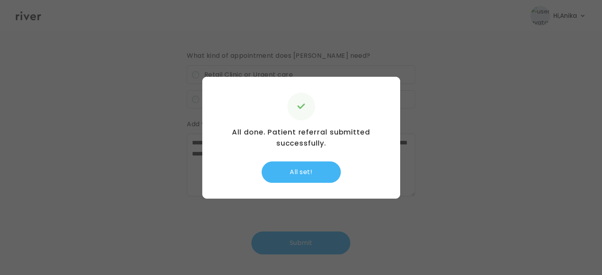
click at [293, 172] on button "All set!" at bounding box center [301, 172] width 79 height 21
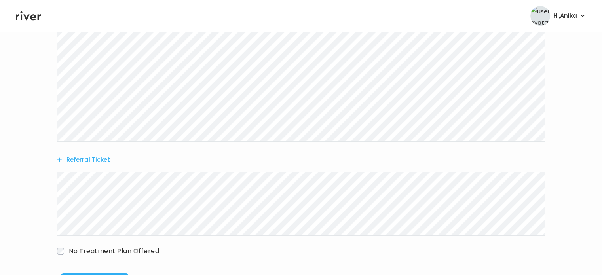
scroll to position [238, 0]
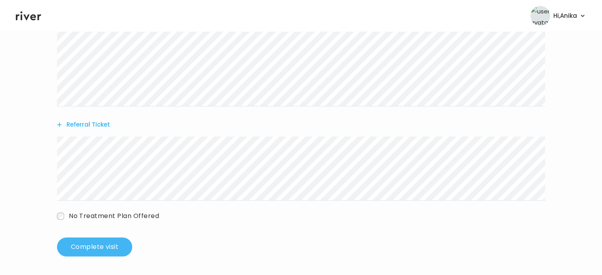
click at [84, 254] on button "Complete visit" at bounding box center [94, 247] width 75 height 19
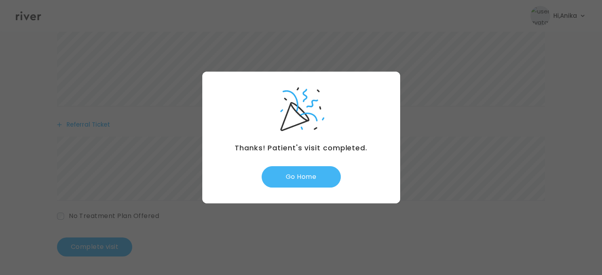
click at [302, 181] on button "Go Home" at bounding box center [301, 176] width 79 height 21
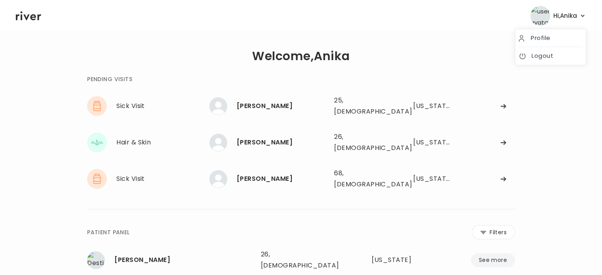
click at [572, 16] on span "Hi, [PERSON_NAME]" at bounding box center [566, 15] width 24 height 11
click at [547, 53] on link "Logout" at bounding box center [551, 55] width 64 height 11
